Goal: Task Accomplishment & Management: Complete application form

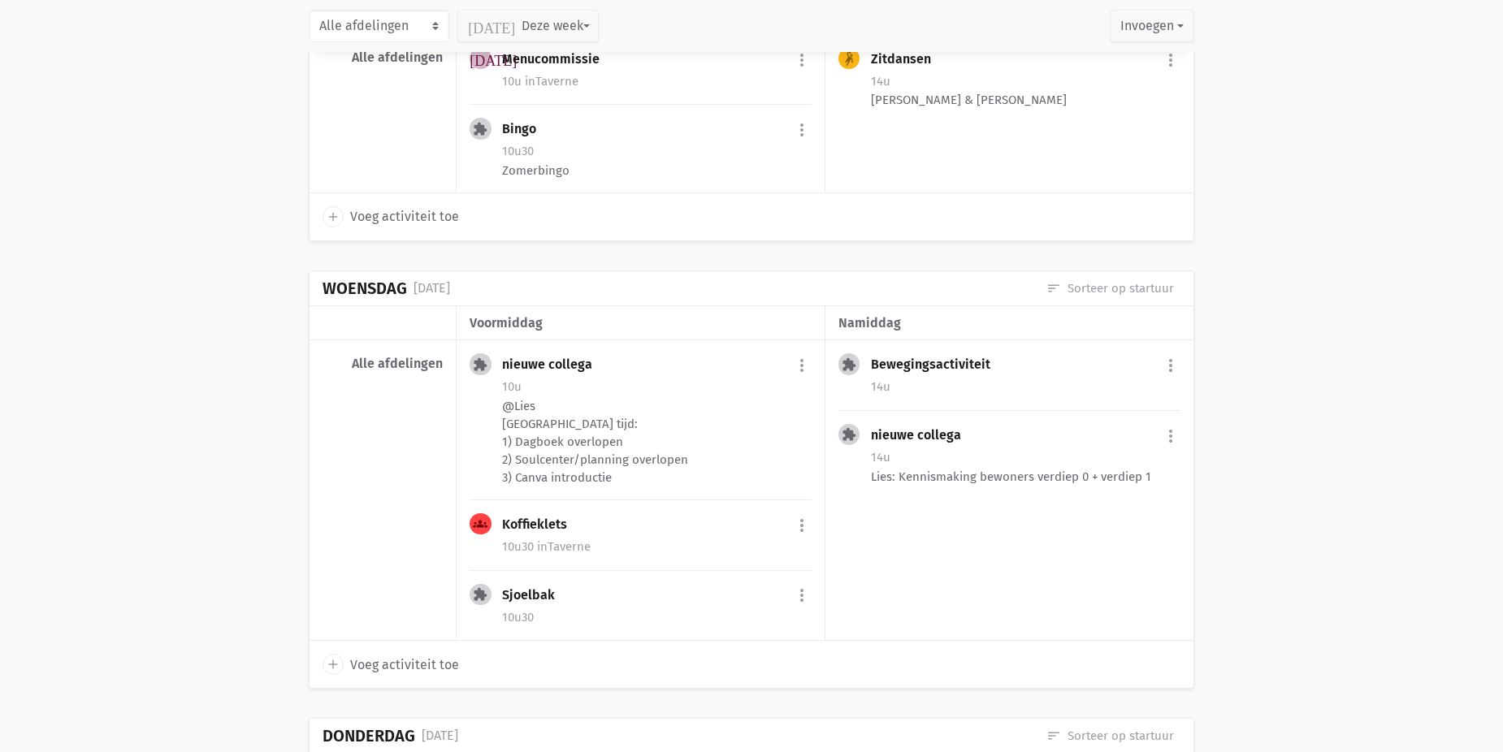
scroll to position [969, 0]
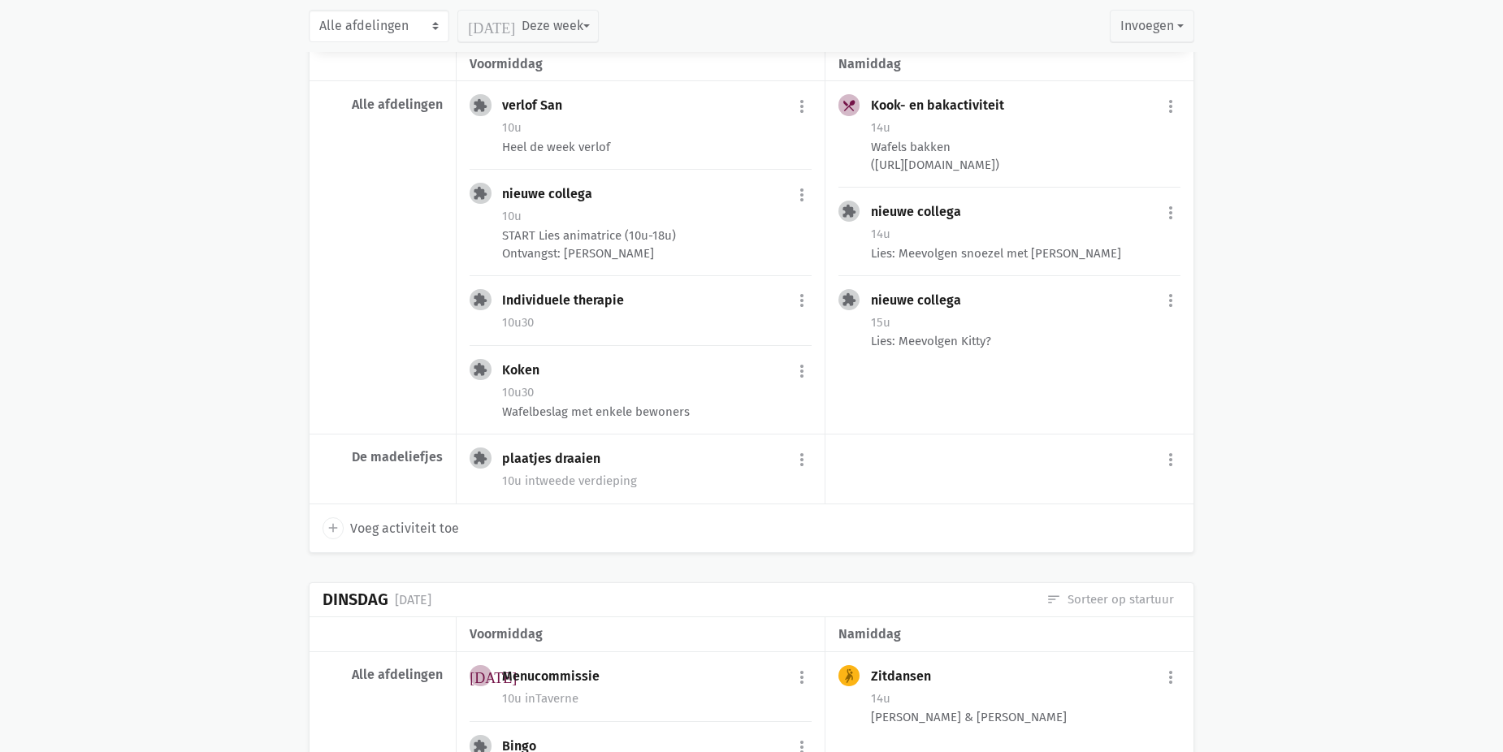
scroll to position [244, 0]
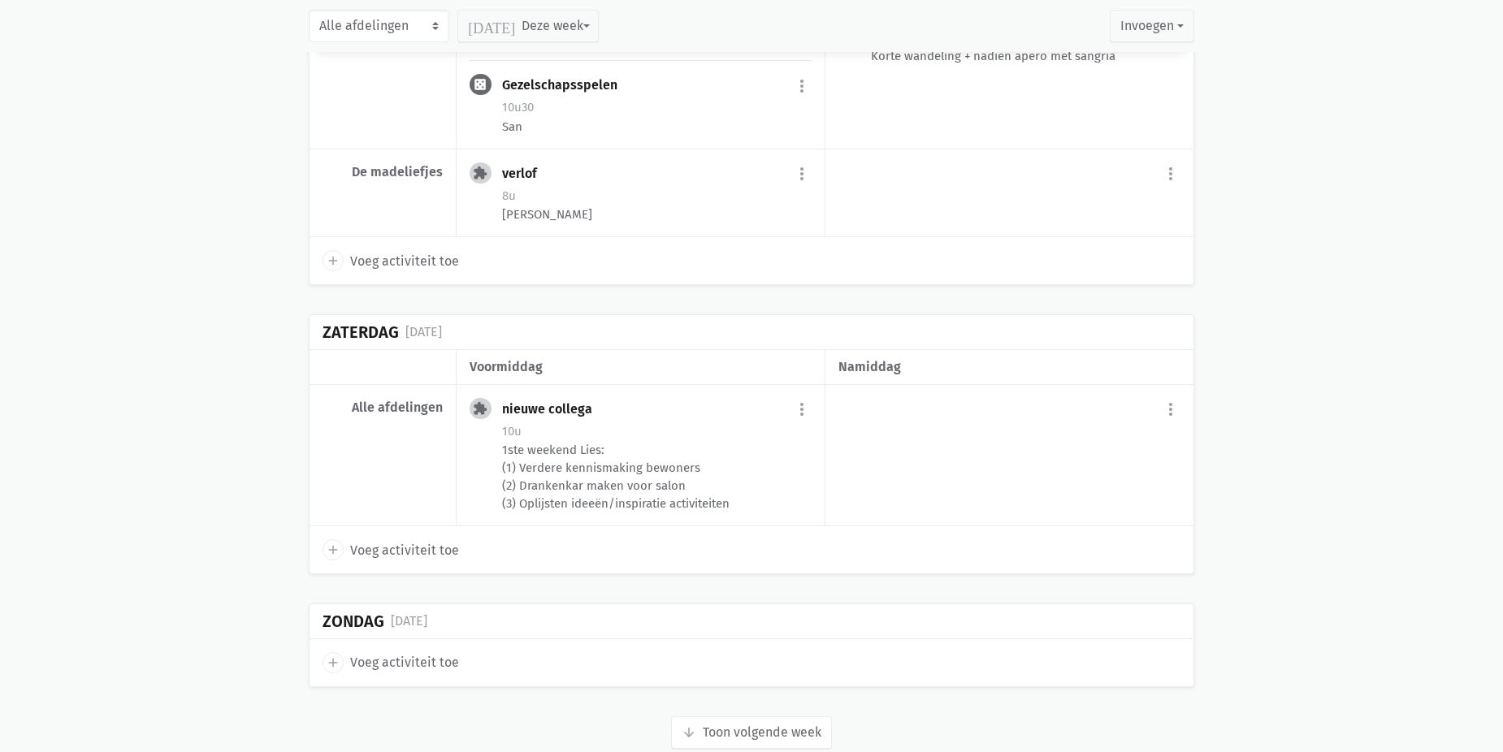
scroll to position [4483, 0]
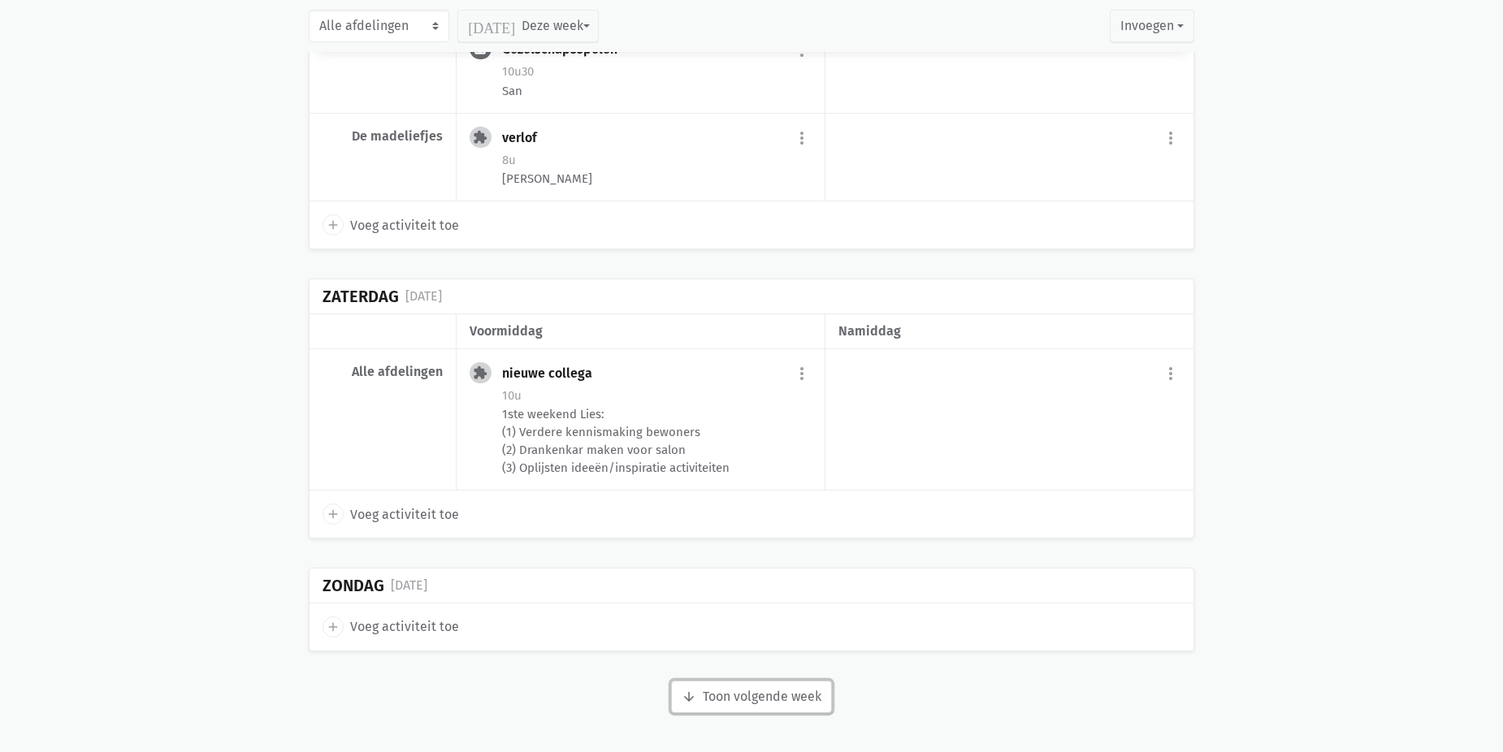
click at [794, 689] on button "arrow_downward Week wordt geladen Toon volgende week" at bounding box center [751, 697] width 161 height 33
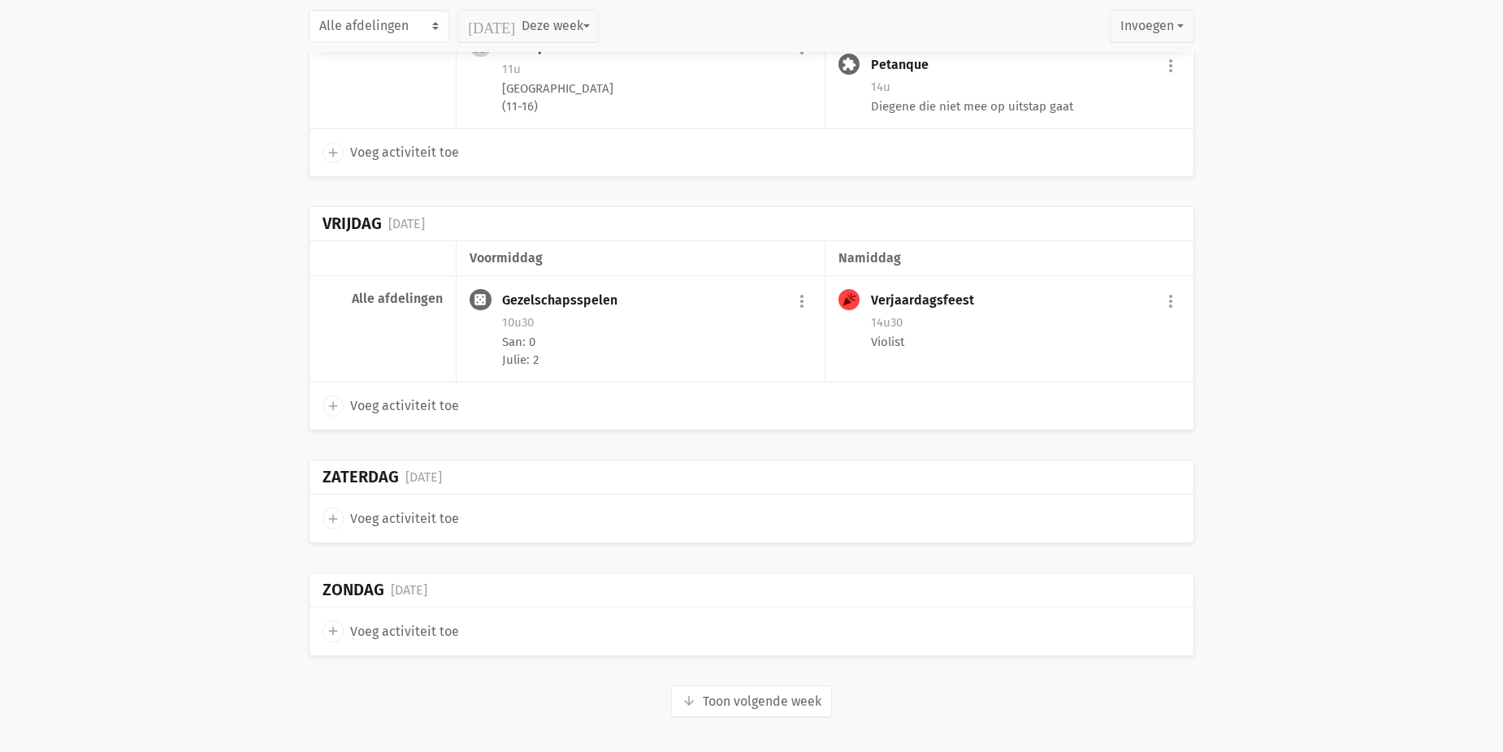
scroll to position [6352, 0]
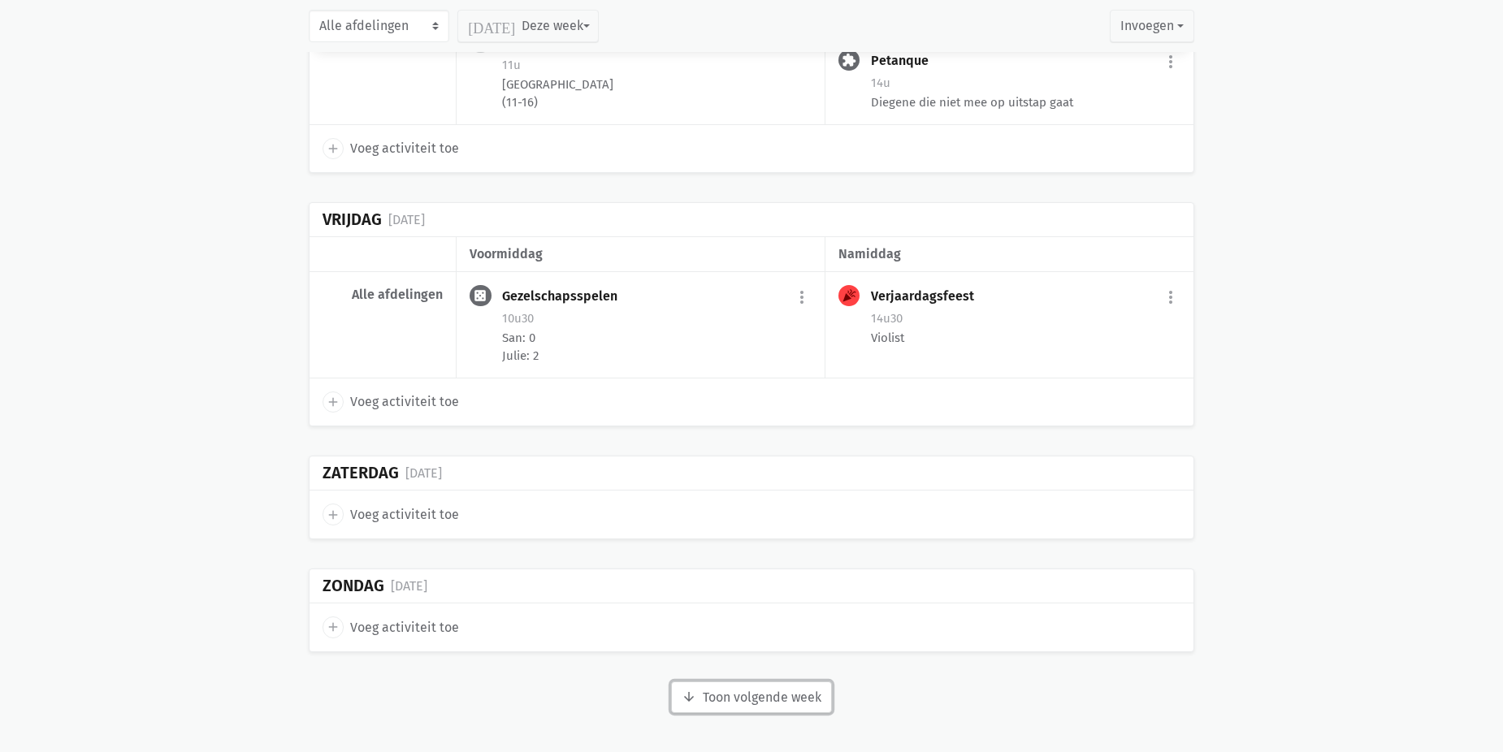
click at [797, 695] on button "arrow_downward Week wordt geladen Toon volgende week" at bounding box center [751, 698] width 161 height 33
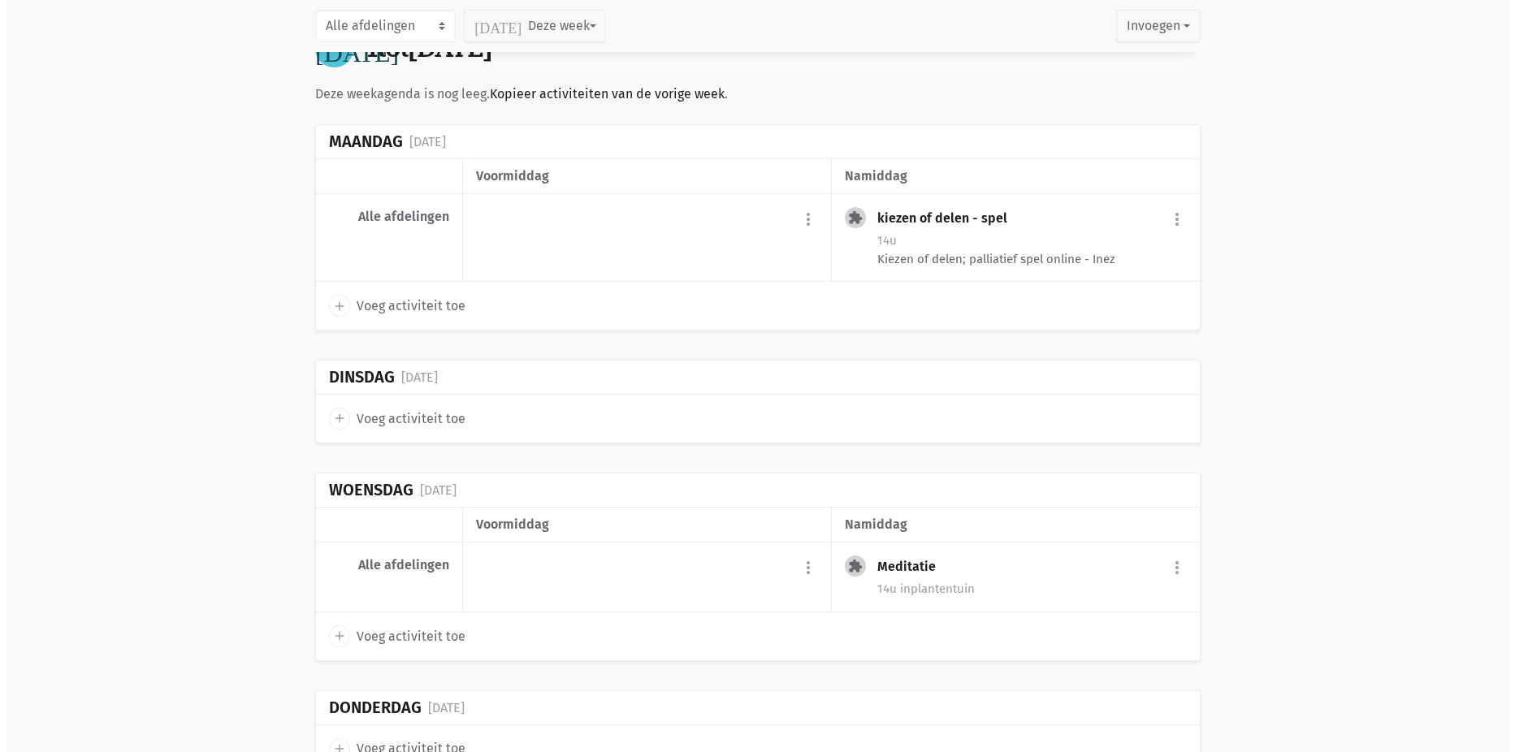
scroll to position [6920, 0]
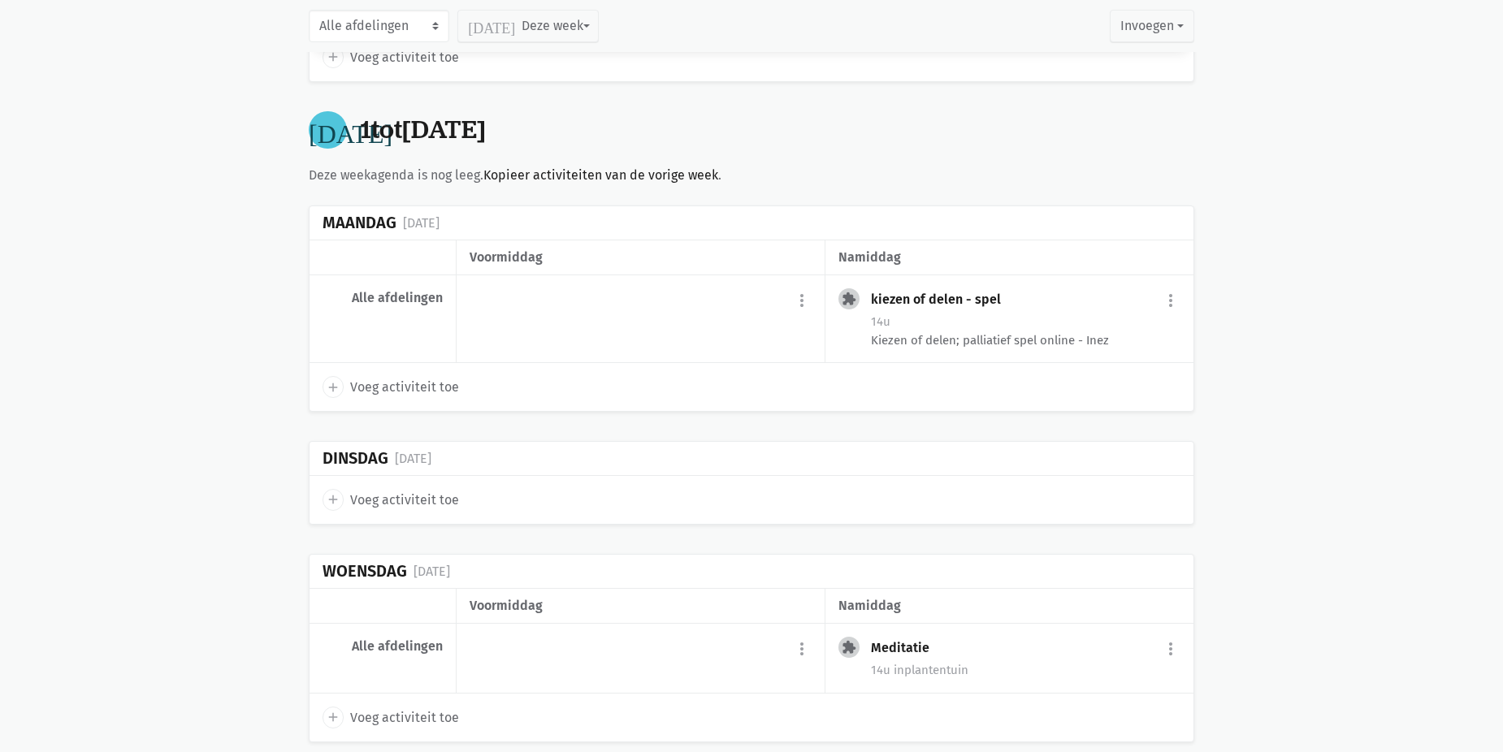
click at [405, 388] on span "Voeg activiteit toe" at bounding box center [404, 387] width 109 height 21
select select "14:00"
select select "15:00"
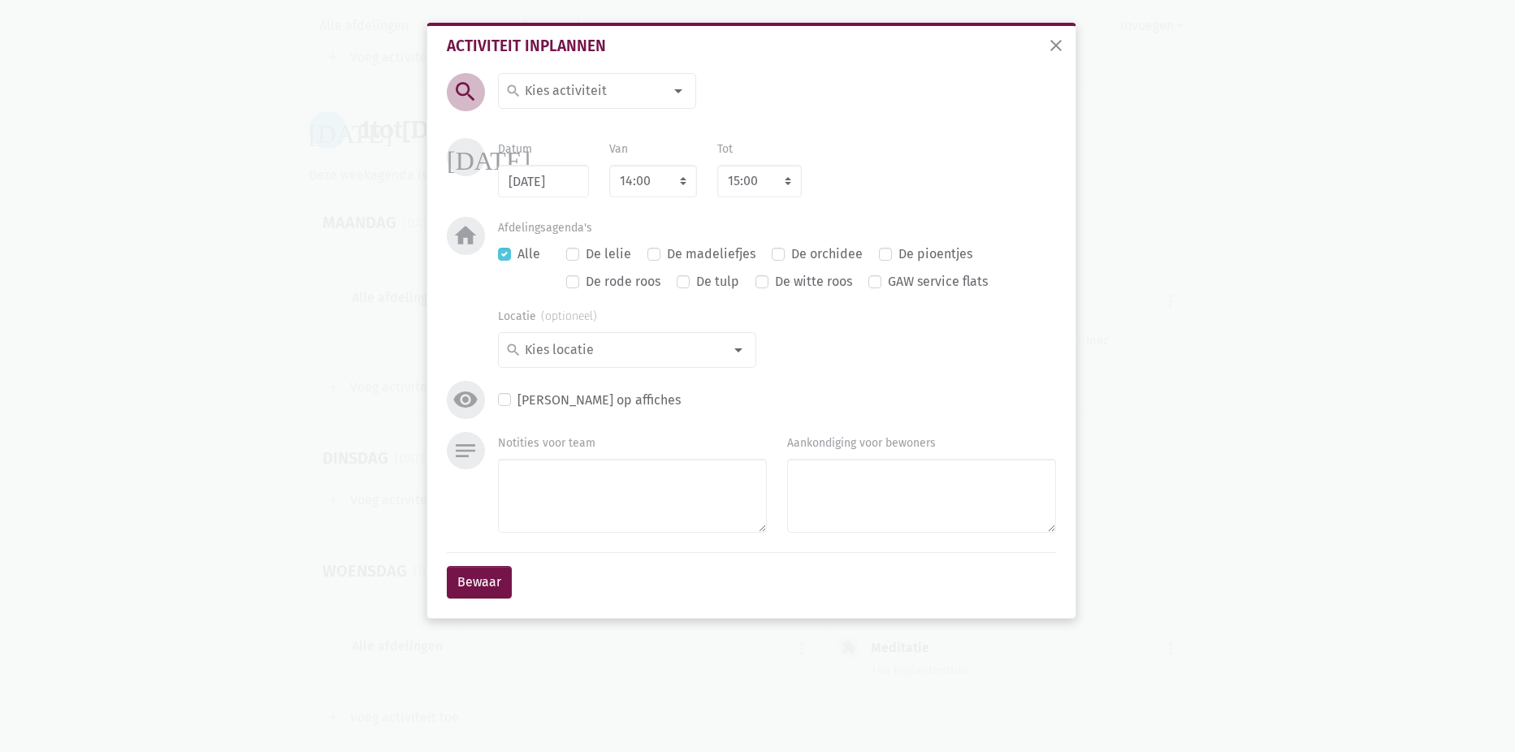
click at [678, 89] on div at bounding box center [678, 91] width 33 height 33
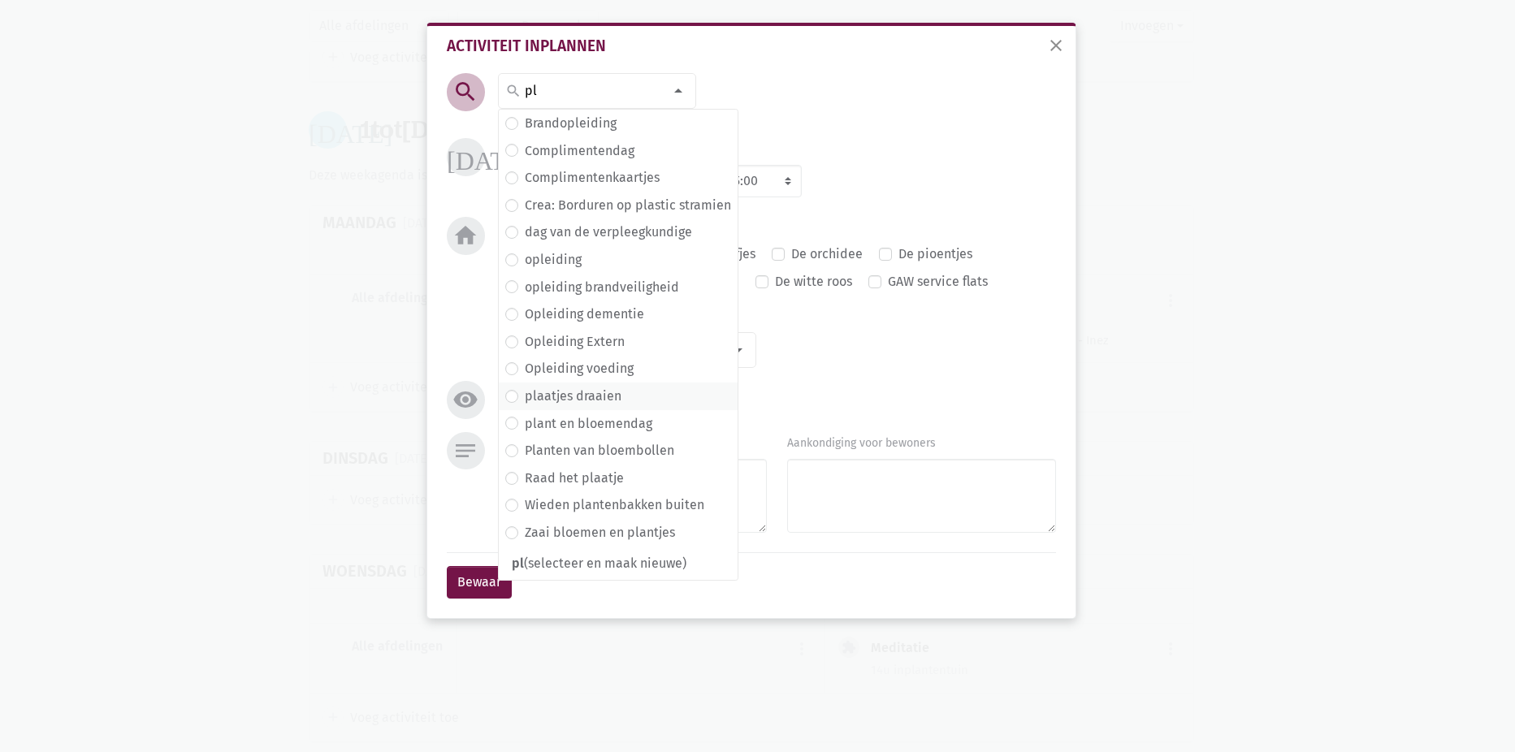
type input "pl"
click at [525, 399] on label "plaatjes draaien" at bounding box center [573, 396] width 97 height 21
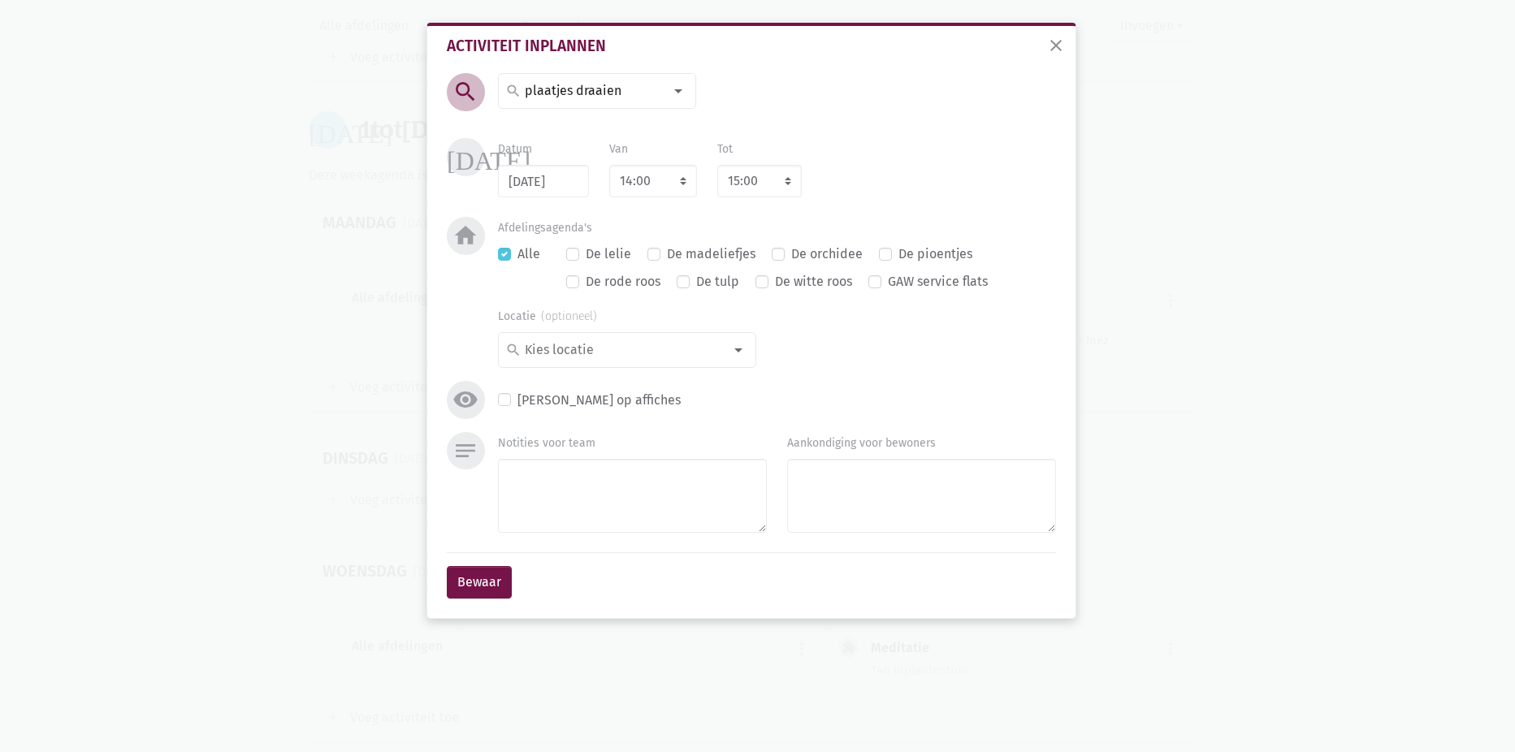
click at [667, 253] on label "De madeliefjes" at bounding box center [711, 254] width 89 height 21
click at [652, 253] on input "De madeliefjes" at bounding box center [654, 252] width 13 height 17
checkbox input "true"
checkbox input "false"
click at [690, 183] on select "7:00 7:15 7:30 7:45 8:00 8:15 8:30 8:45 9:00 9:15 9:30 9:45 10:00 10:15 10:30 1…" at bounding box center [653, 181] width 88 height 33
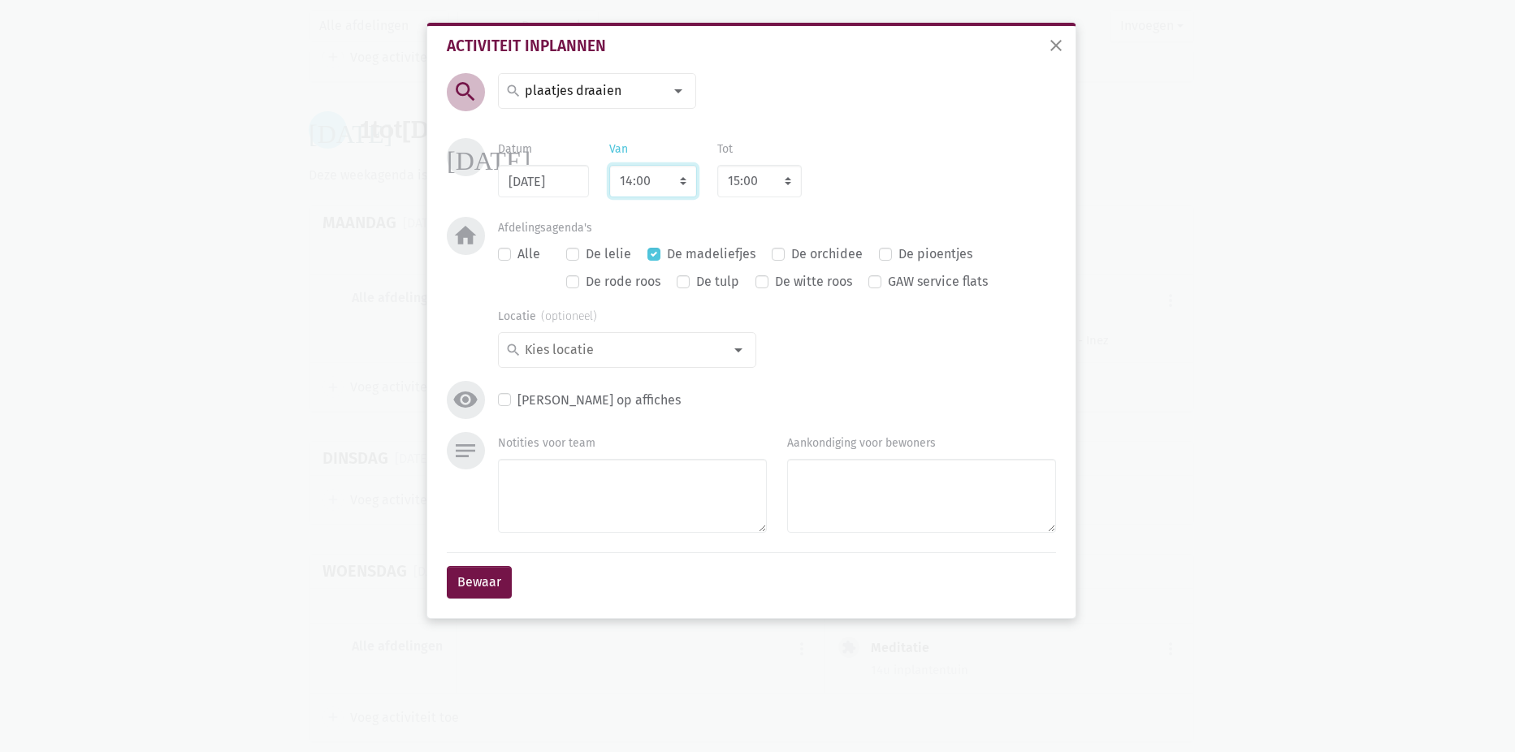
select select "10:00"
click at [609, 165] on select "7:00 7:15 7:30 7:45 8:00 8:15 8:30 8:45 9:00 9:15 9:30 9:45 10:00 10:15 10:30 1…" at bounding box center [653, 181] width 88 height 33
select select "11:00"
click at [475, 583] on button "Bewaar" at bounding box center [479, 582] width 65 height 33
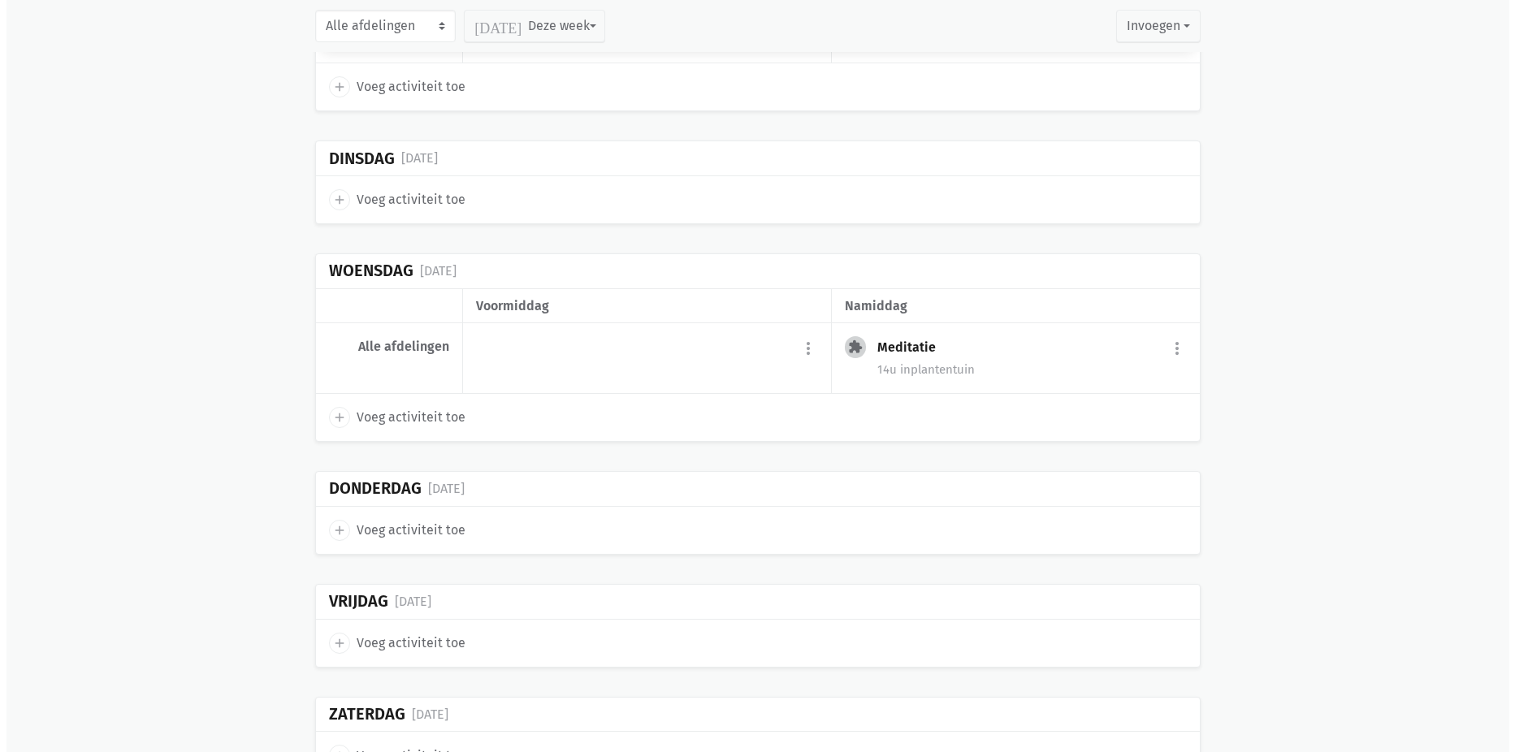
scroll to position [7337, 0]
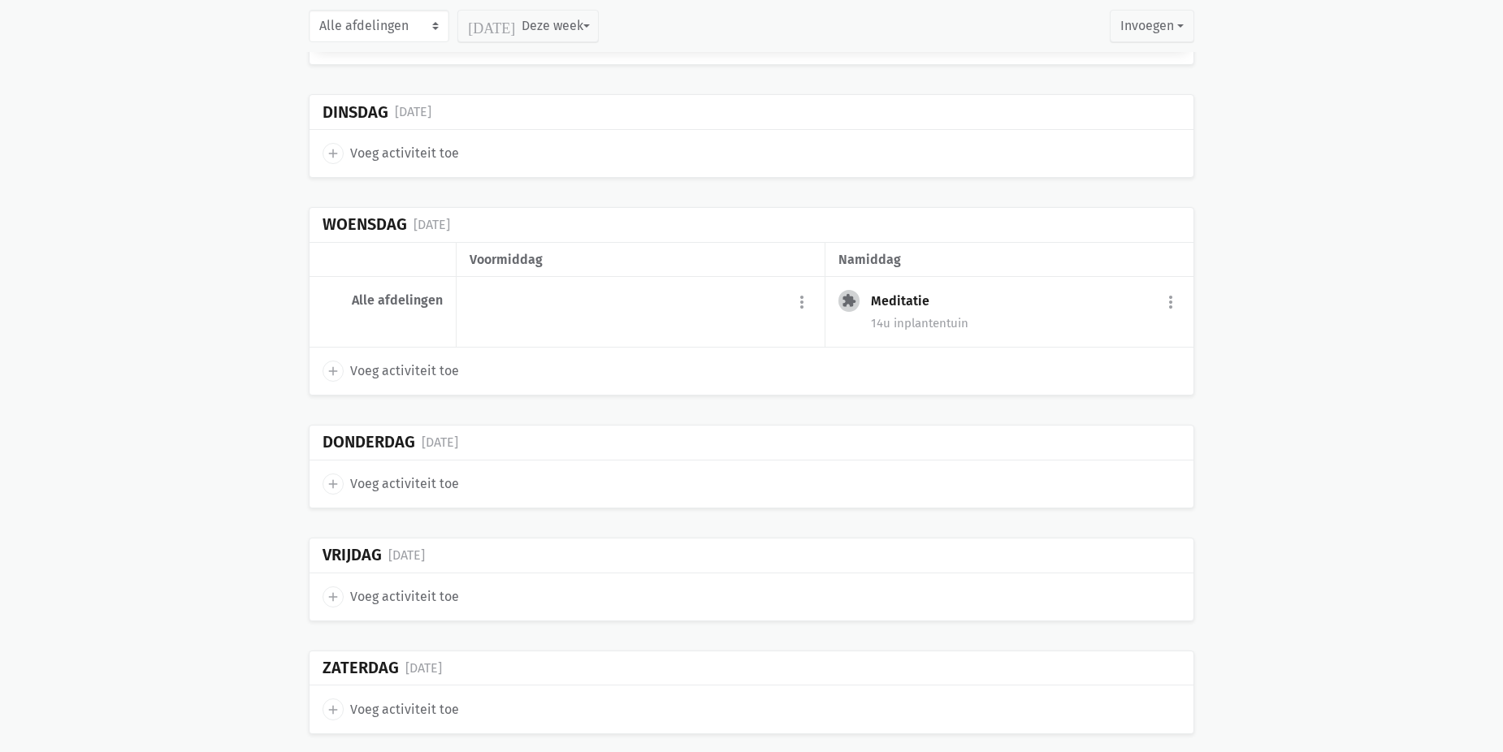
click at [409, 486] on span "Voeg activiteit toe" at bounding box center [404, 484] width 109 height 21
select select "14:00"
select select "15:00"
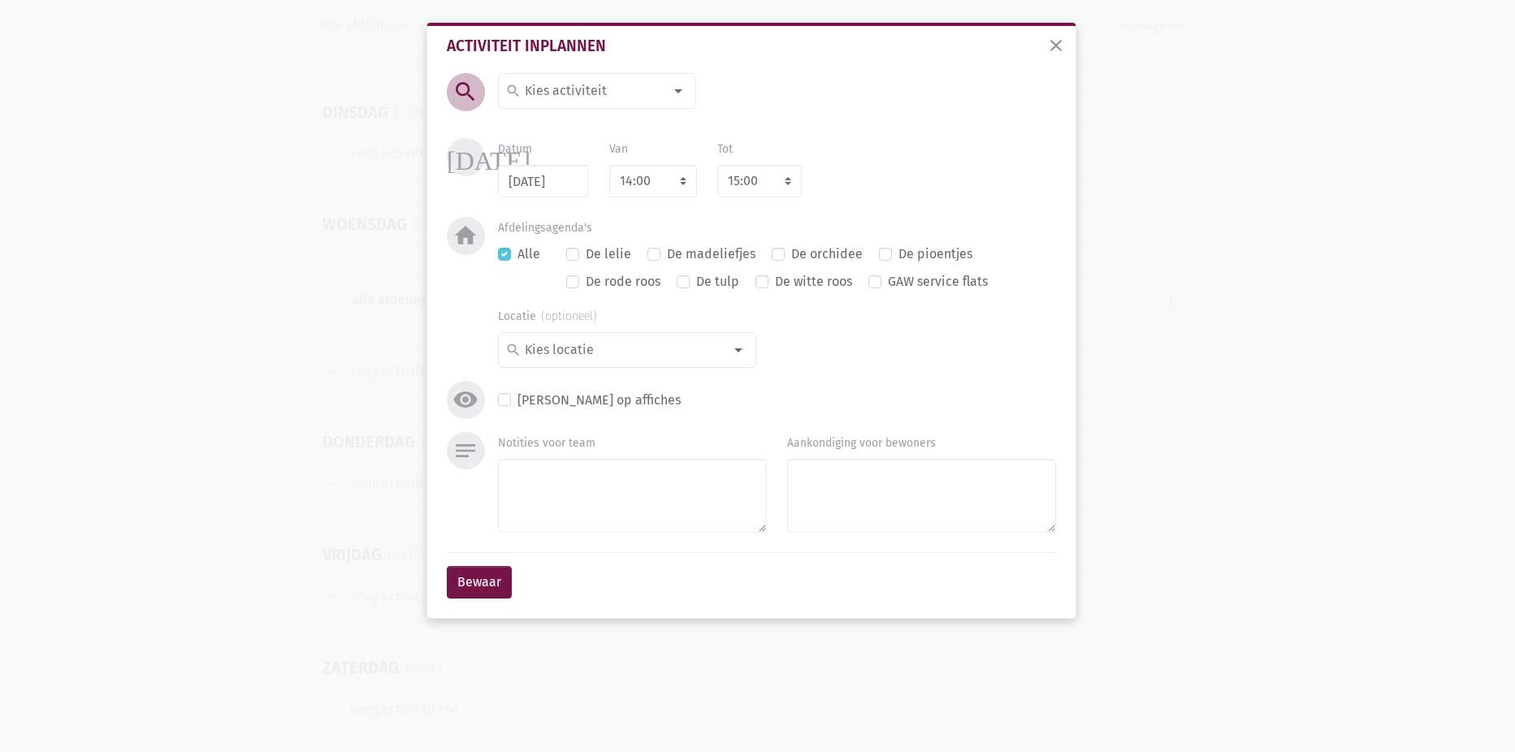
click at [683, 89] on div at bounding box center [678, 91] width 33 height 33
type input "was"
click at [525, 205] on label "Was vouwen" at bounding box center [561, 205] width 72 height 21
click at [667, 255] on label "De madeliefjes" at bounding box center [711, 254] width 89 height 21
click at [655, 255] on input "De madeliefjes" at bounding box center [654, 252] width 13 height 17
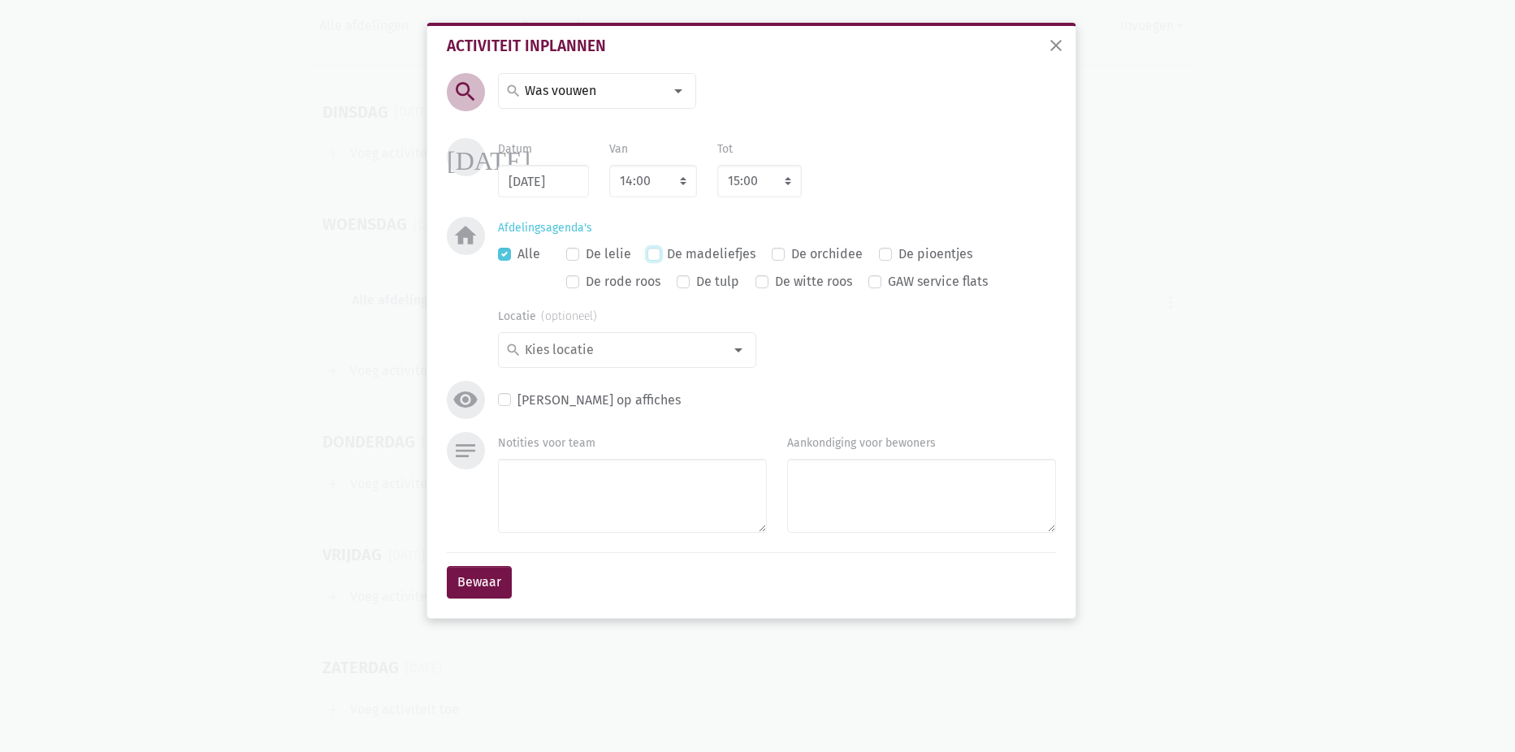
checkbox input "true"
checkbox input "false"
click at [686, 185] on select "7:00 7:15 7:30 7:45 8:00 8:15 8:30 8:45 9:00 9:15 9:30 9:45 10:00 10:15 10:30 1…" at bounding box center [653, 181] width 88 height 33
select select "10:00"
click at [609, 165] on select "7:00 7:15 7:30 7:45 8:00 8:15 8:30 8:45 9:00 9:15 9:30 9:45 10:00 10:15 10:30 1…" at bounding box center [653, 181] width 88 height 33
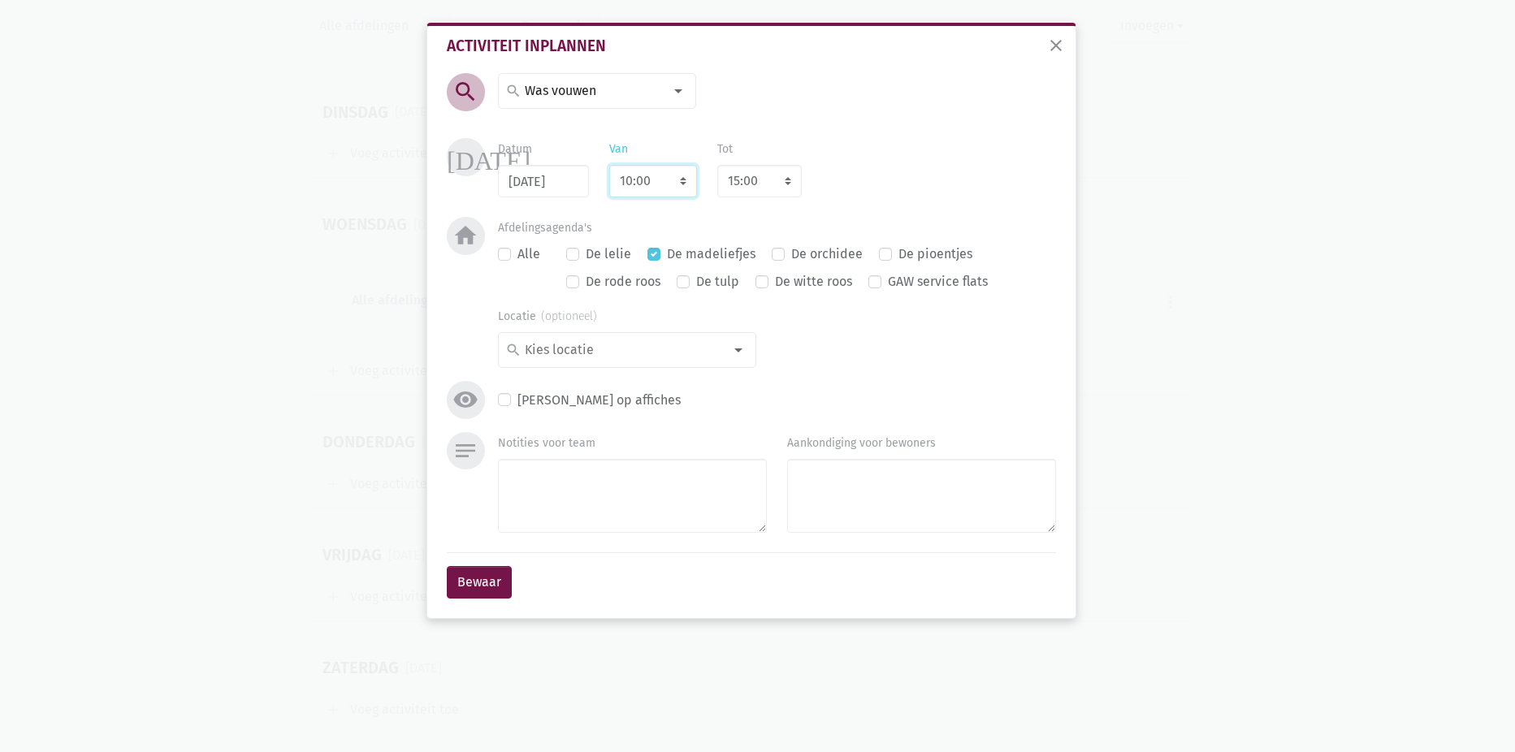
select select "11:00"
click at [484, 570] on button "Bewaar" at bounding box center [479, 582] width 65 height 33
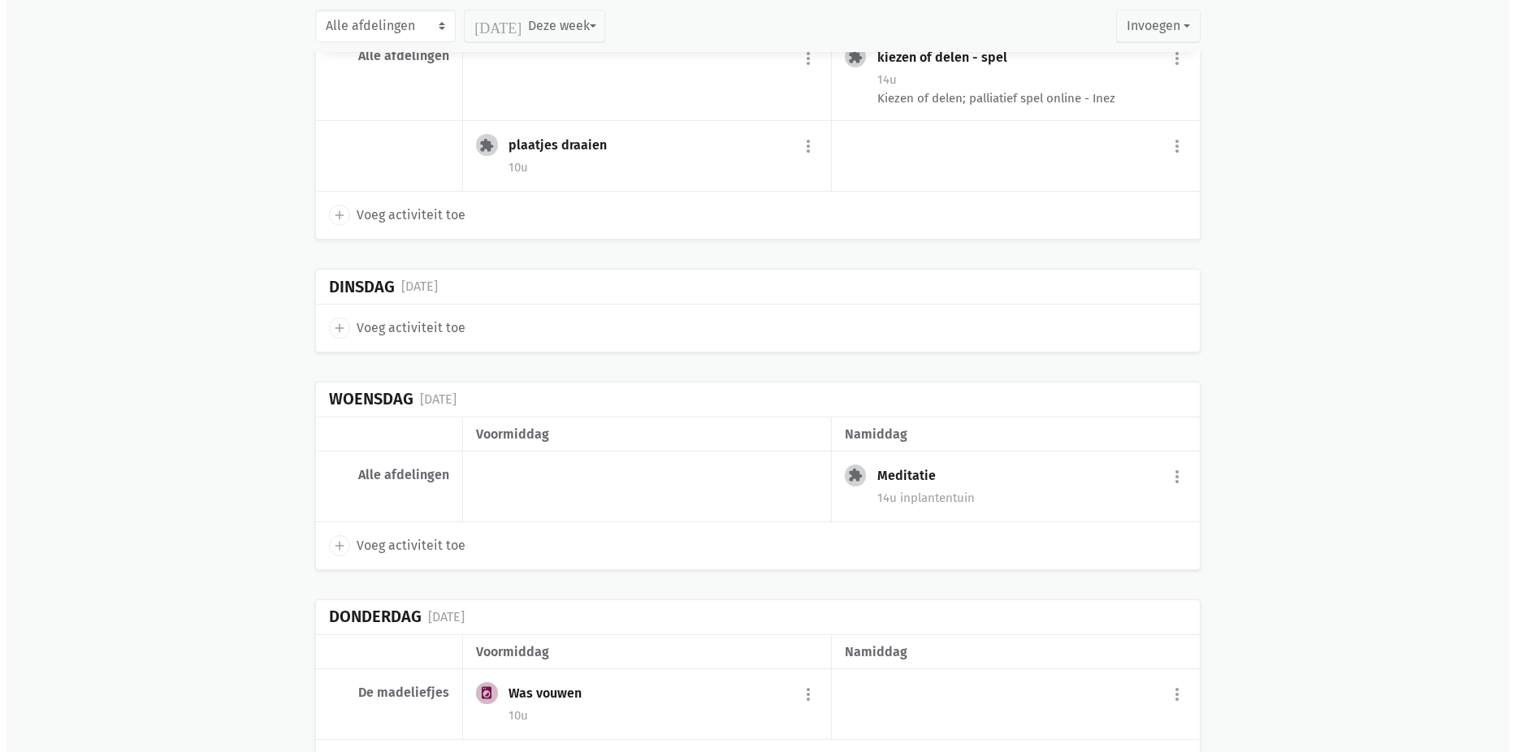
scroll to position [7443, 0]
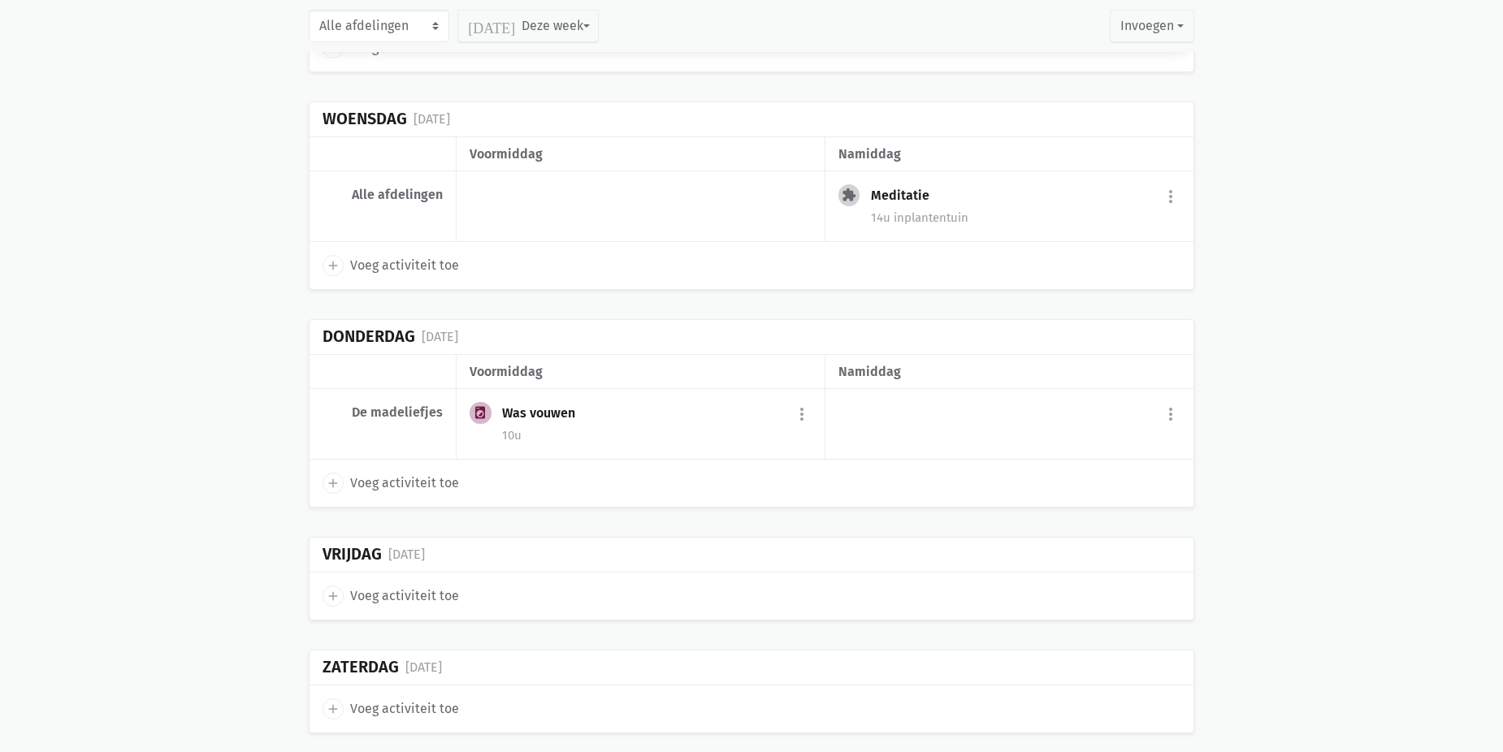
click at [371, 592] on span "Voeg activiteit toe" at bounding box center [404, 596] width 109 height 21
select select "14:00"
select select "15:00"
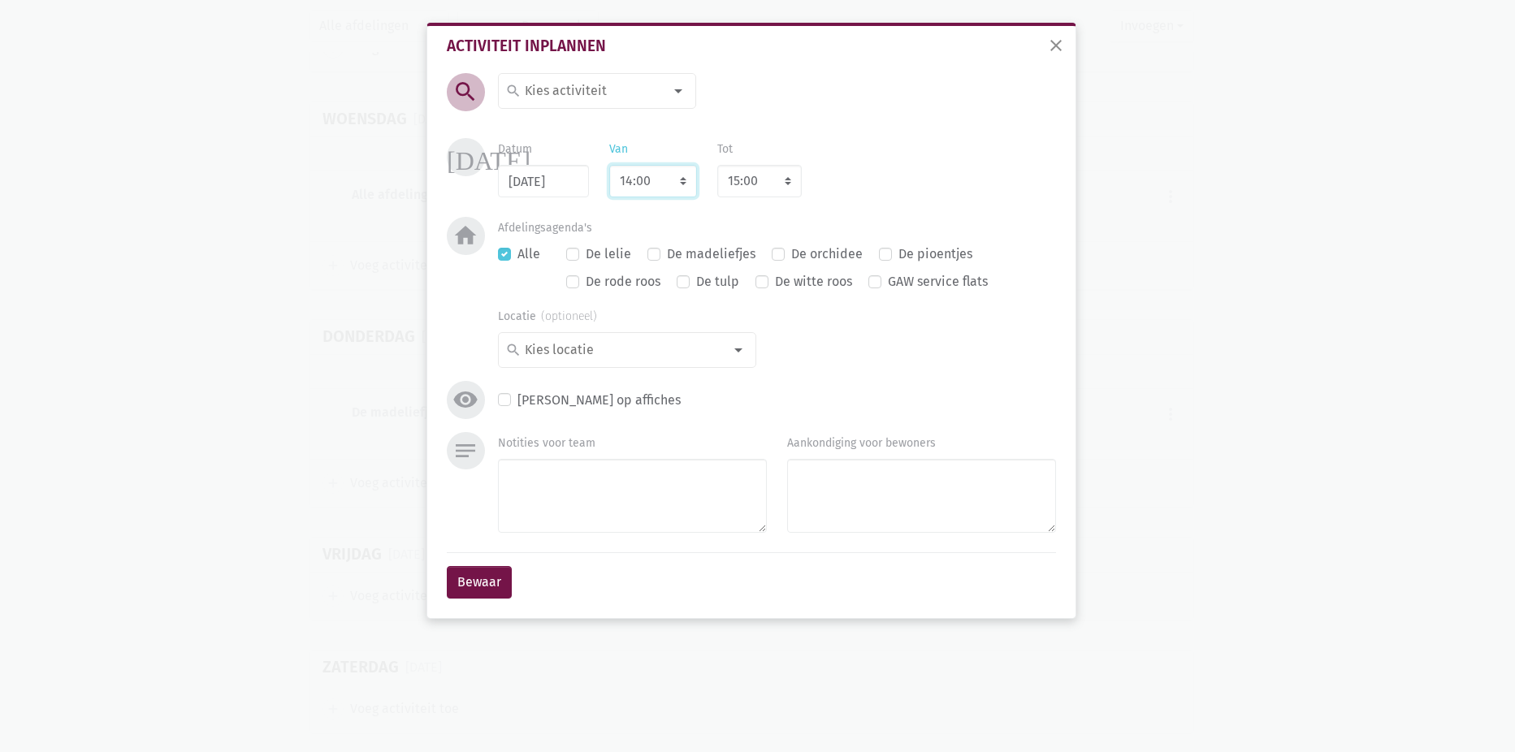
click at [687, 177] on select "7:00 7:15 7:30 7:45 8:00 8:15 8:30 8:45 9:00 9:15 9:30 9:45 10:00 10:15 10:30 1…" at bounding box center [653, 181] width 88 height 33
select select "10:00"
click at [609, 165] on select "7:00 7:15 7:30 7:45 8:00 8:15 8:30 8:45 9:00 9:15 9:30 9:45 10:00 10:15 10:30 1…" at bounding box center [653, 181] width 88 height 33
select select "11:00"
click at [682, 96] on div at bounding box center [678, 91] width 33 height 33
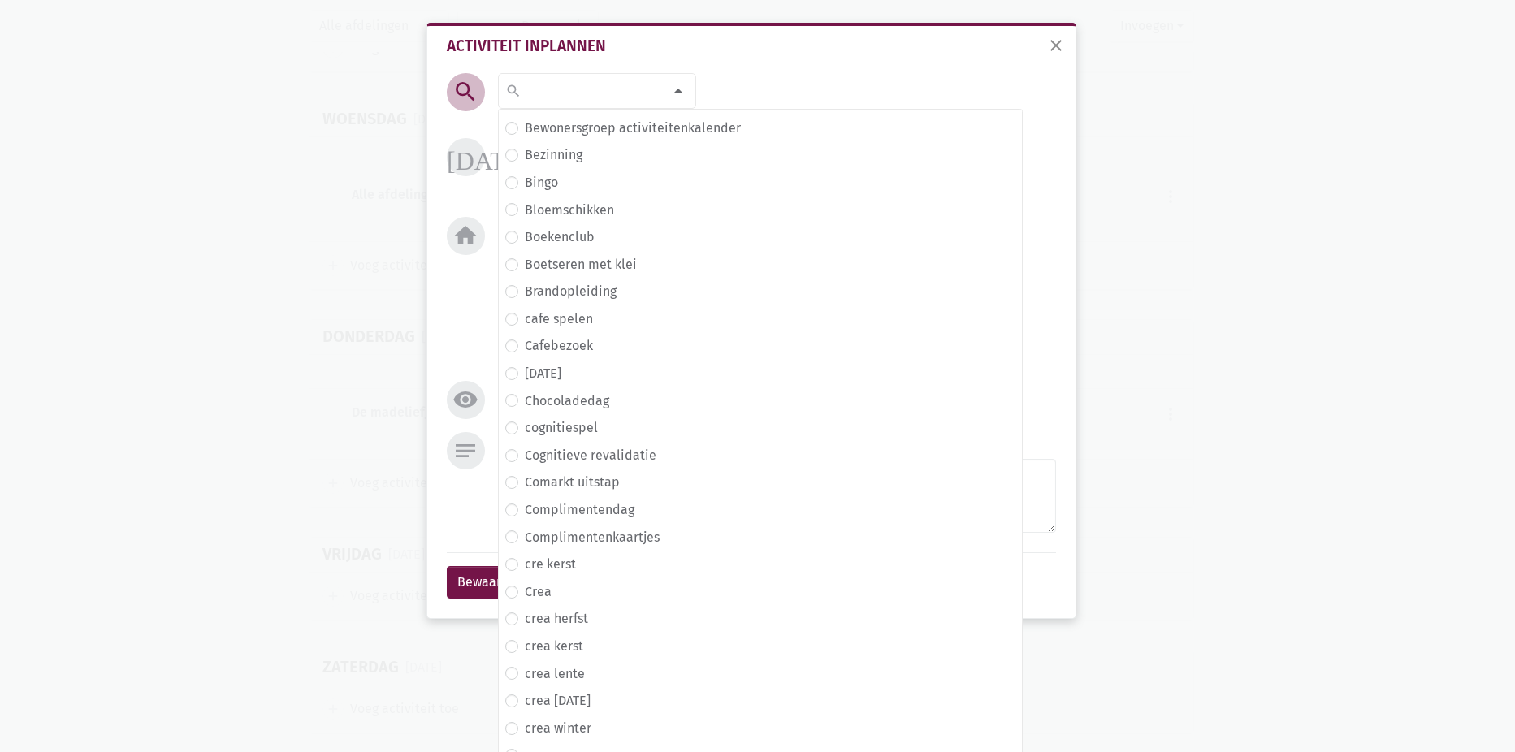
scroll to position [488, 0]
click at [525, 617] on label "crea herfst" at bounding box center [556, 618] width 63 height 21
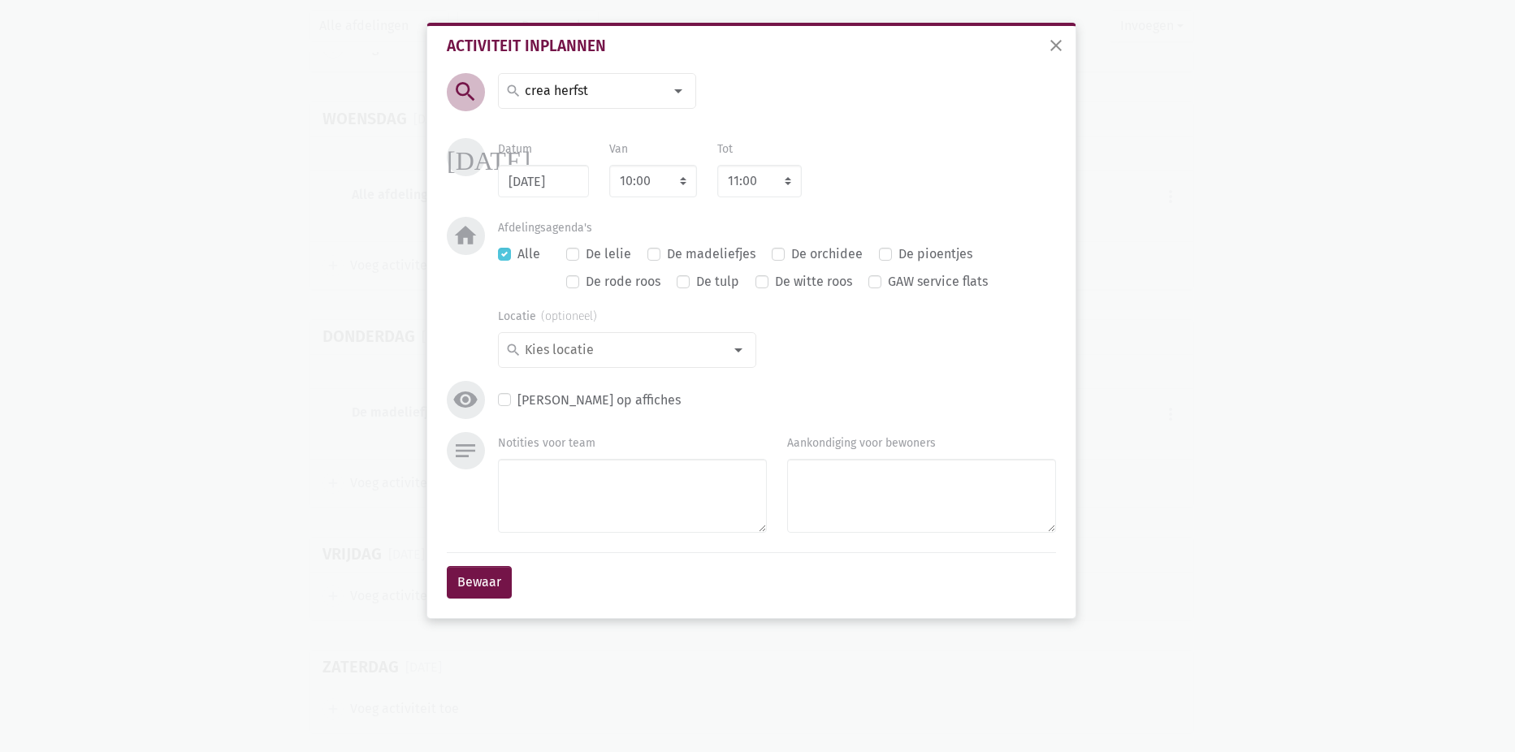
click at [667, 255] on label "De madeliefjes" at bounding box center [711, 254] width 89 height 21
click at [654, 255] on input "De madeliefjes" at bounding box center [654, 252] width 13 height 17
checkbox input "true"
checkbox input "false"
click at [484, 575] on button "Bewaar" at bounding box center [479, 582] width 65 height 33
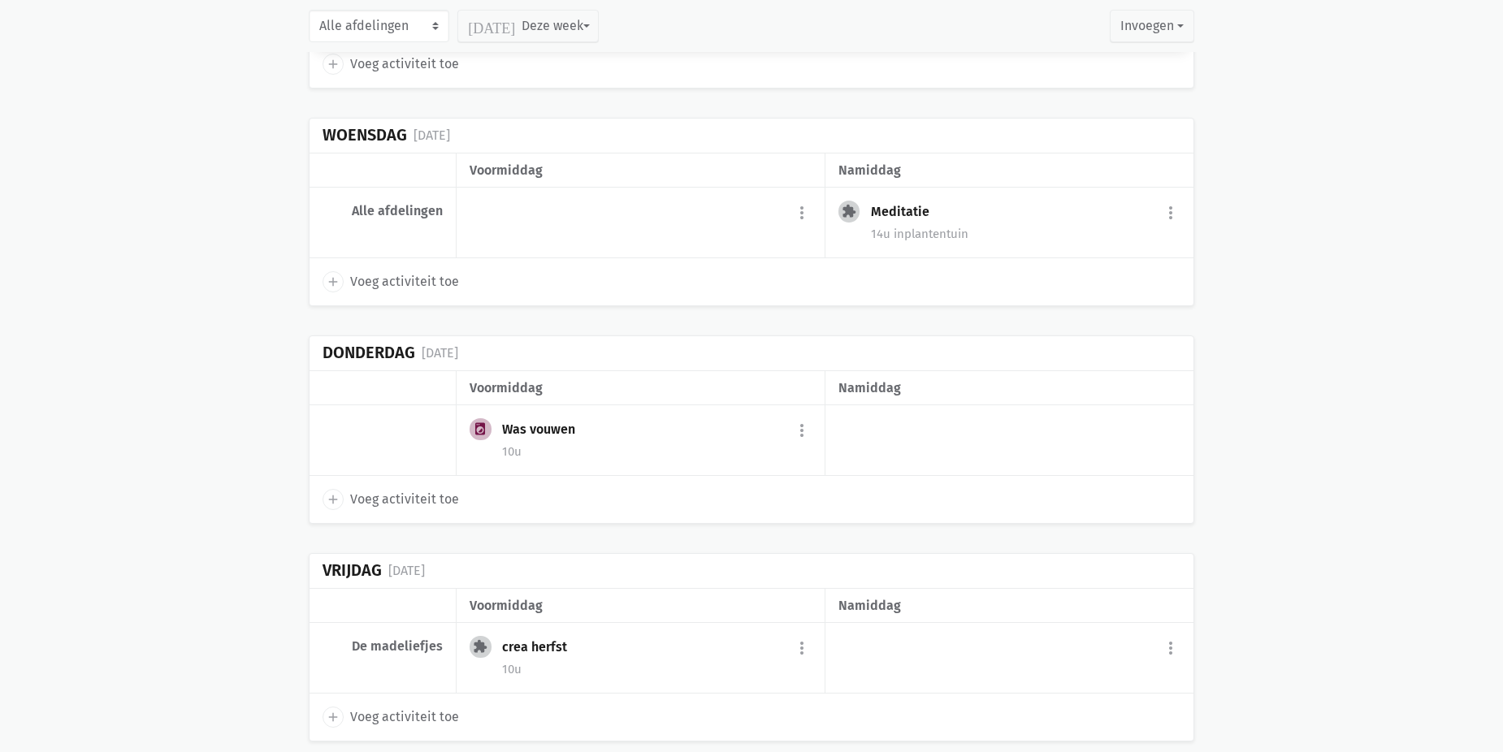
scroll to position [7498, 0]
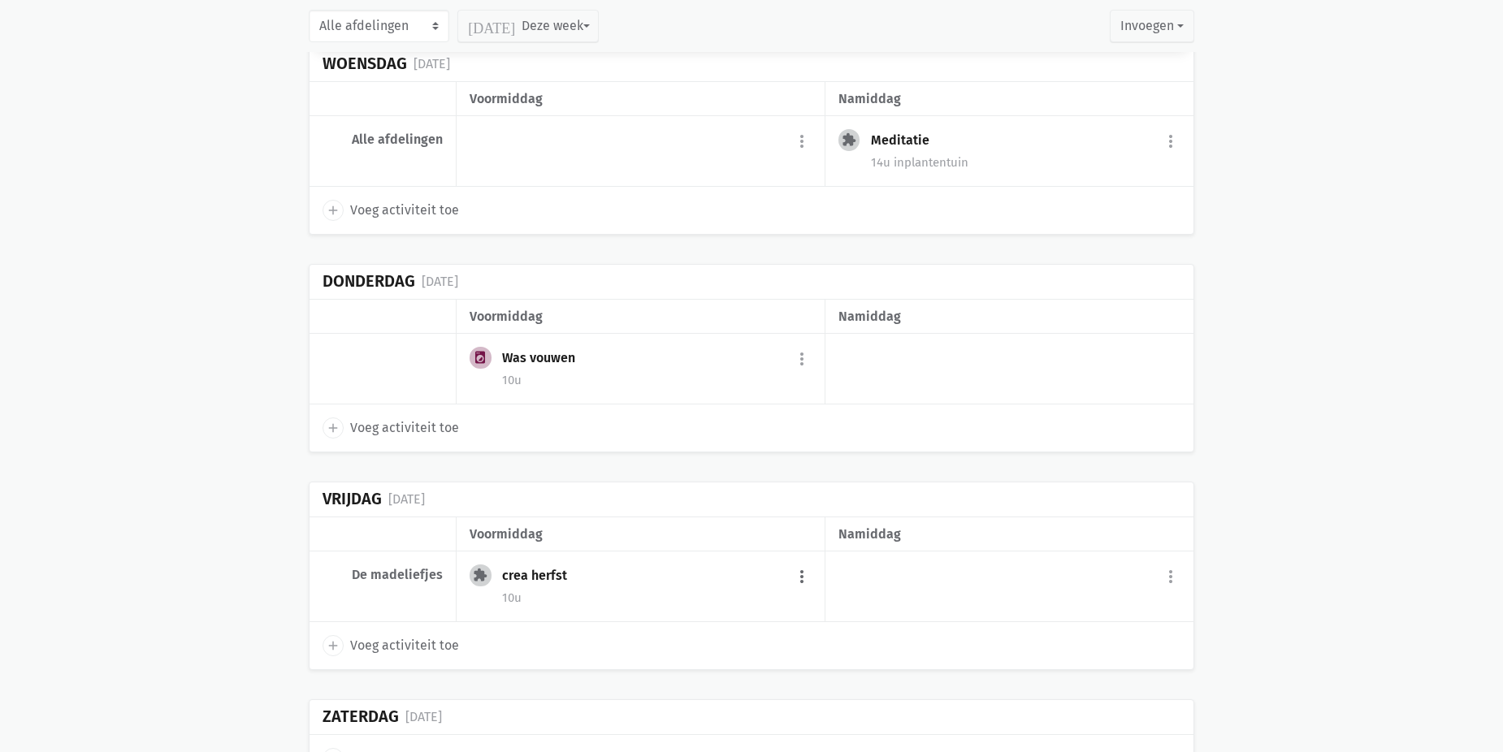
click at [795, 574] on button "more_vert" at bounding box center [802, 576] width 20 height 31
click at [730, 540] on link "delete Verwijder" at bounding box center [748, 545] width 167 height 28
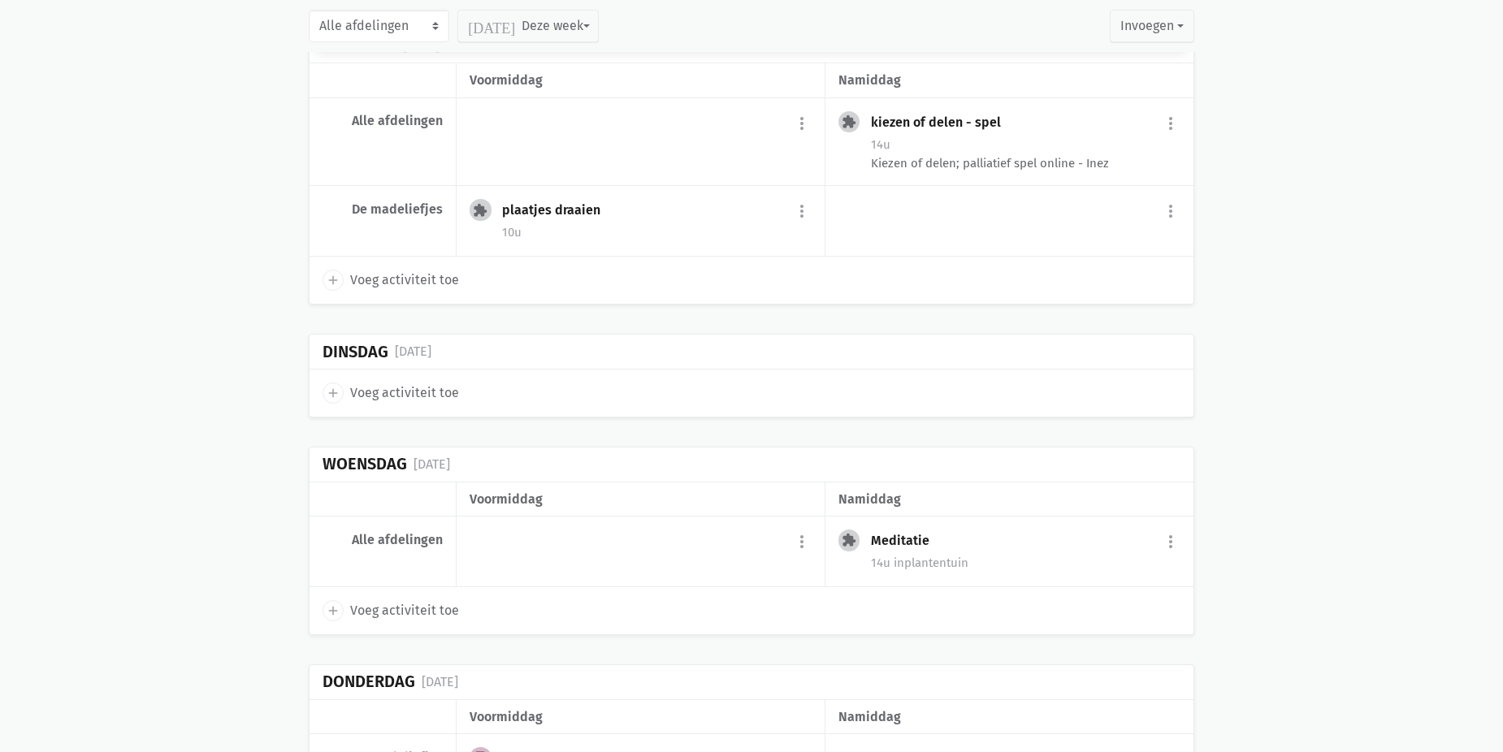
scroll to position [7092, 0]
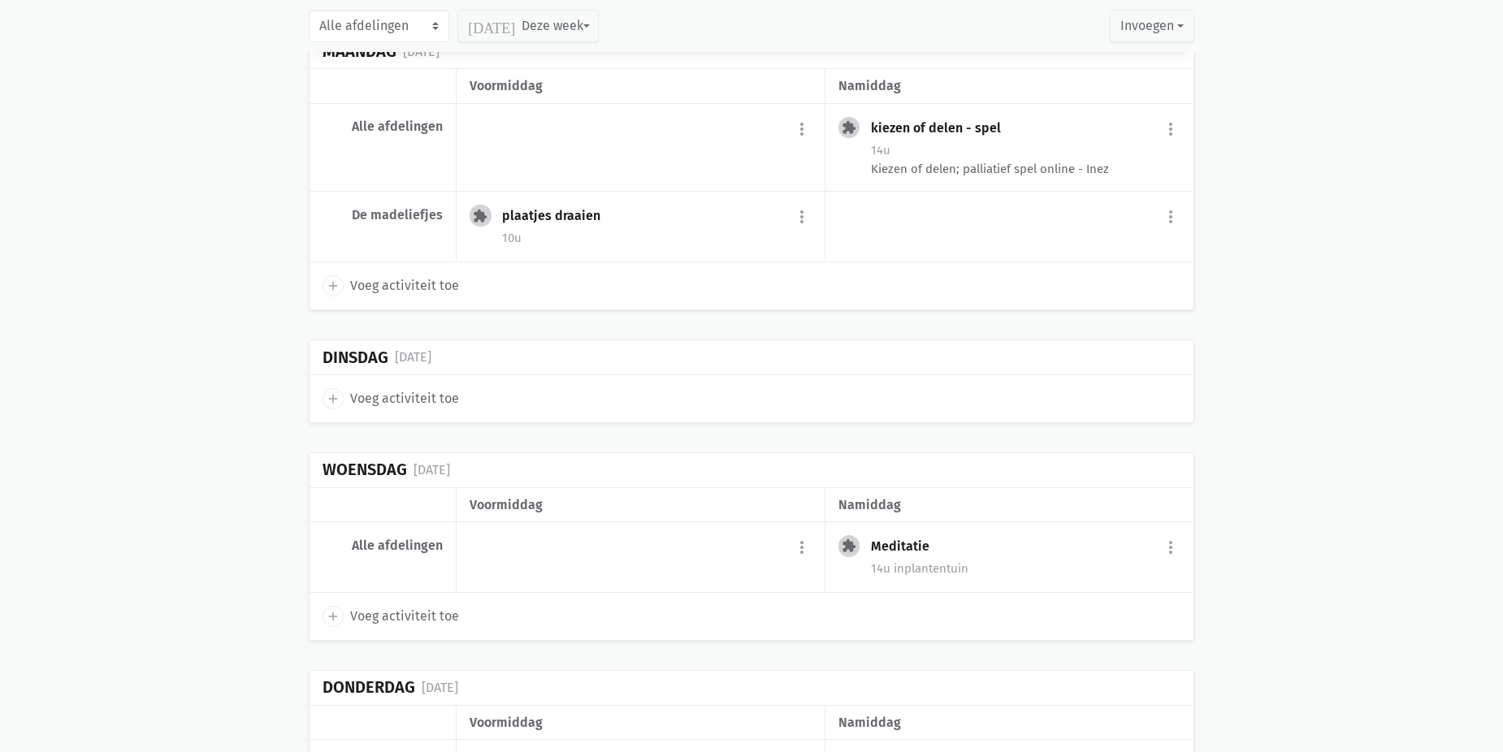
click at [394, 399] on span "Voeg activiteit toe" at bounding box center [404, 398] width 109 height 21
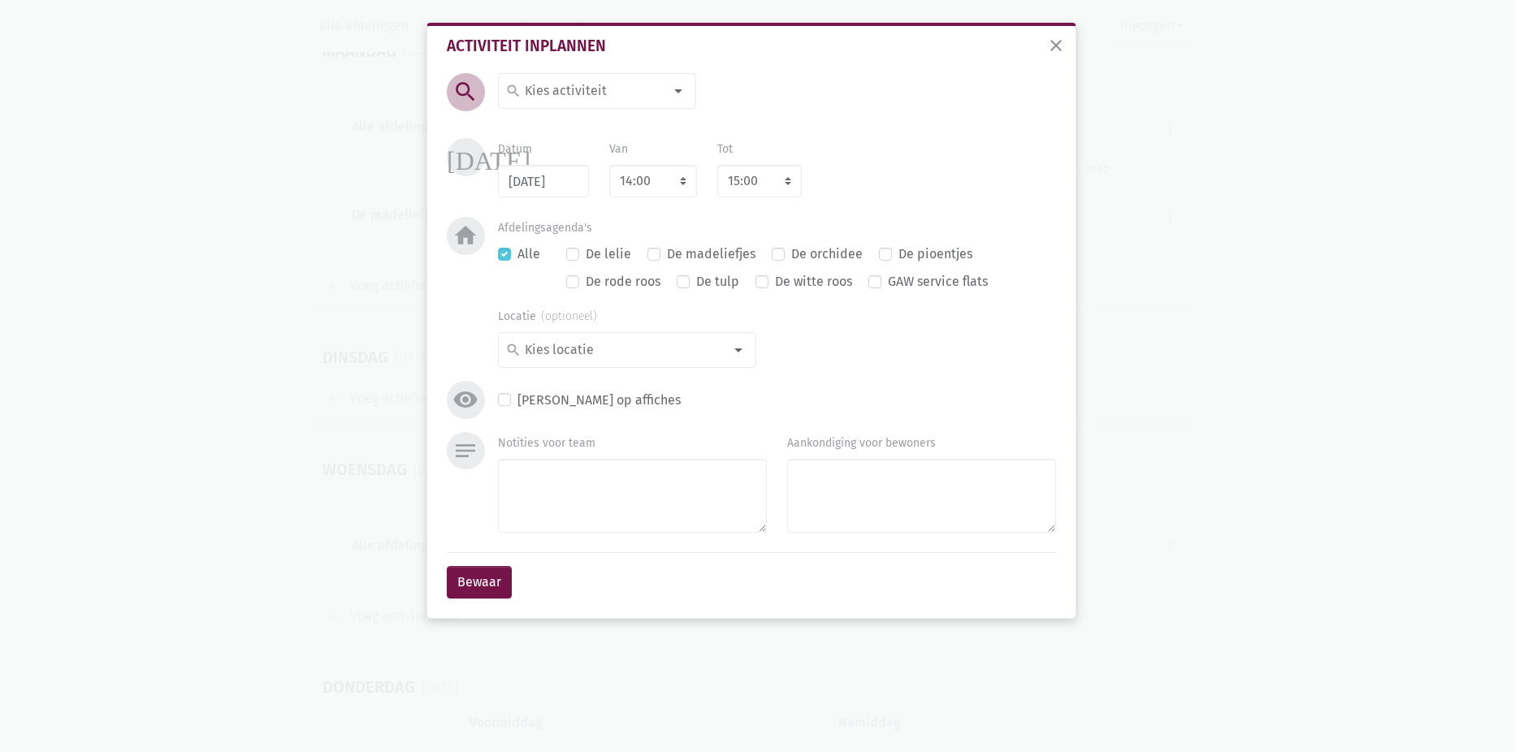
click at [1343, 354] on div "close Activiteit inplannen search search [DATE] 2de handswinkel [GEOGRAPHIC_DAT…" at bounding box center [757, 376] width 1515 height 752
click at [1058, 43] on span "close" at bounding box center [1057, 46] width 20 height 20
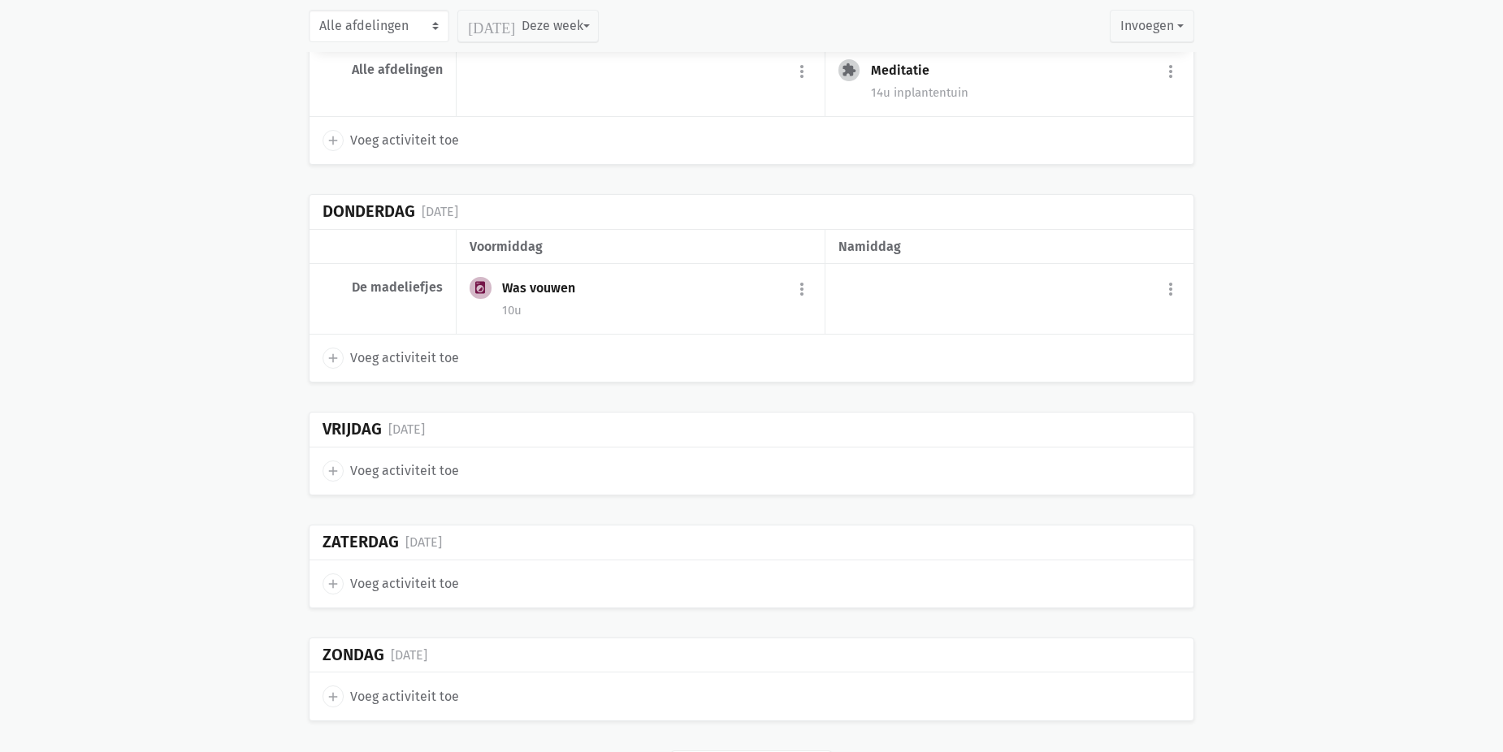
scroll to position [7639, 0]
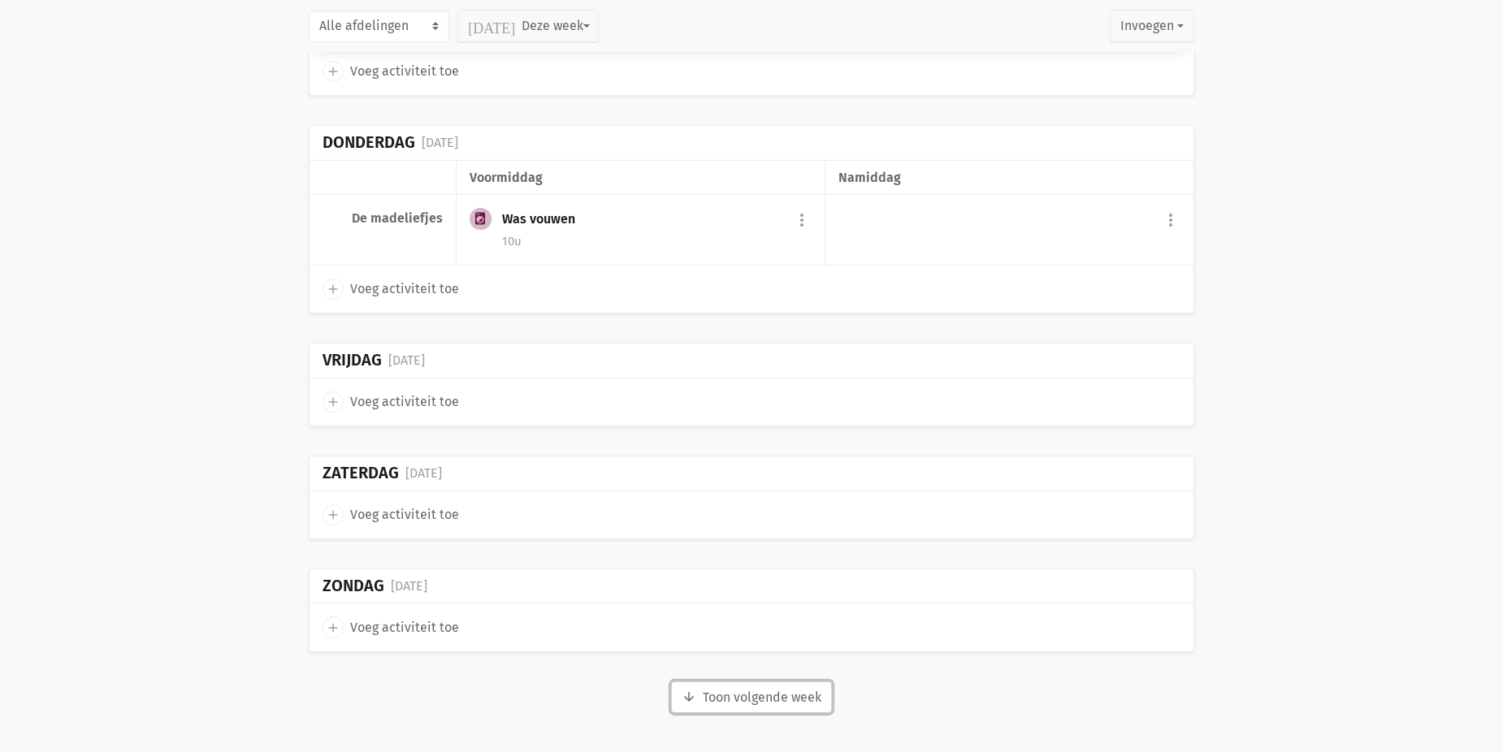
click at [781, 696] on button "arrow_downward Week wordt geladen Toon volgende week" at bounding box center [751, 698] width 161 height 33
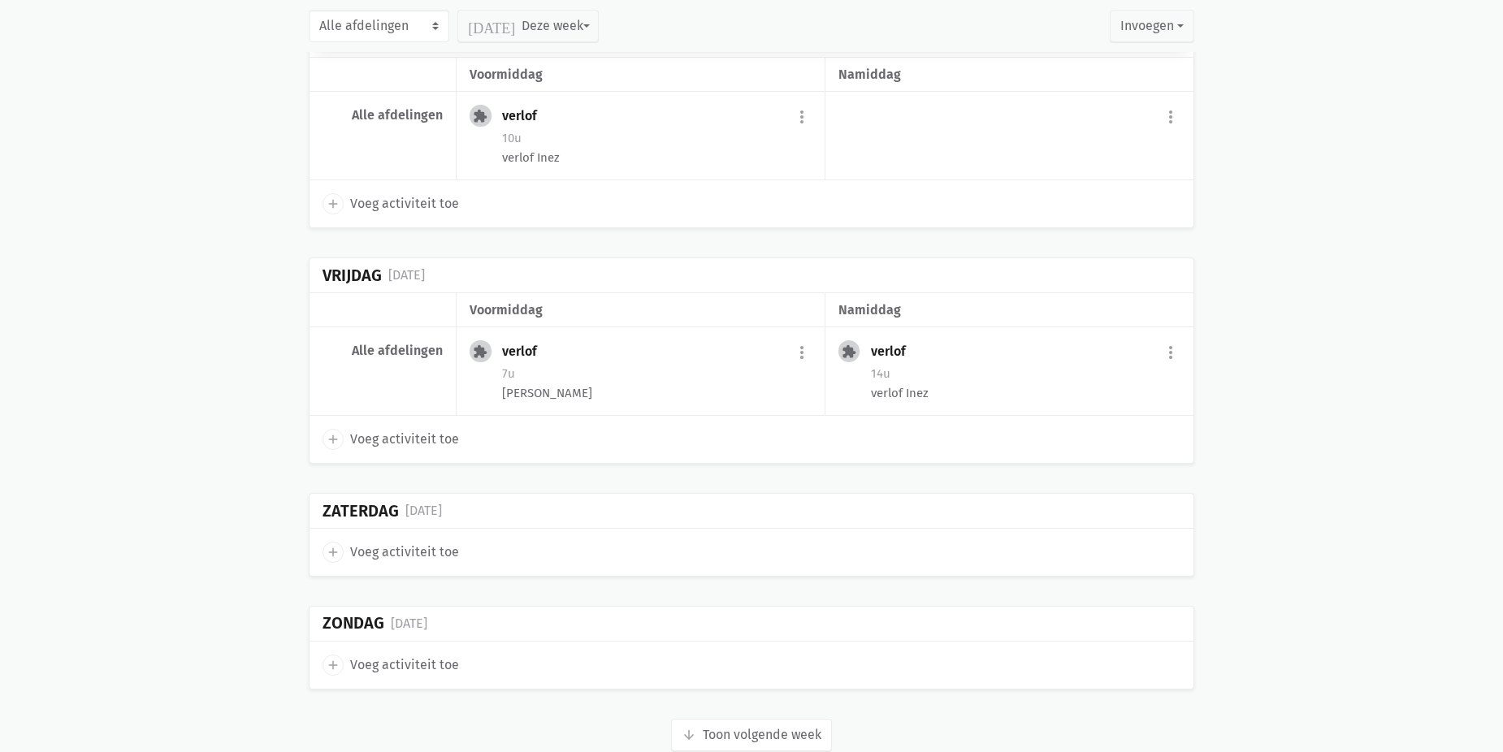
scroll to position [9118, 0]
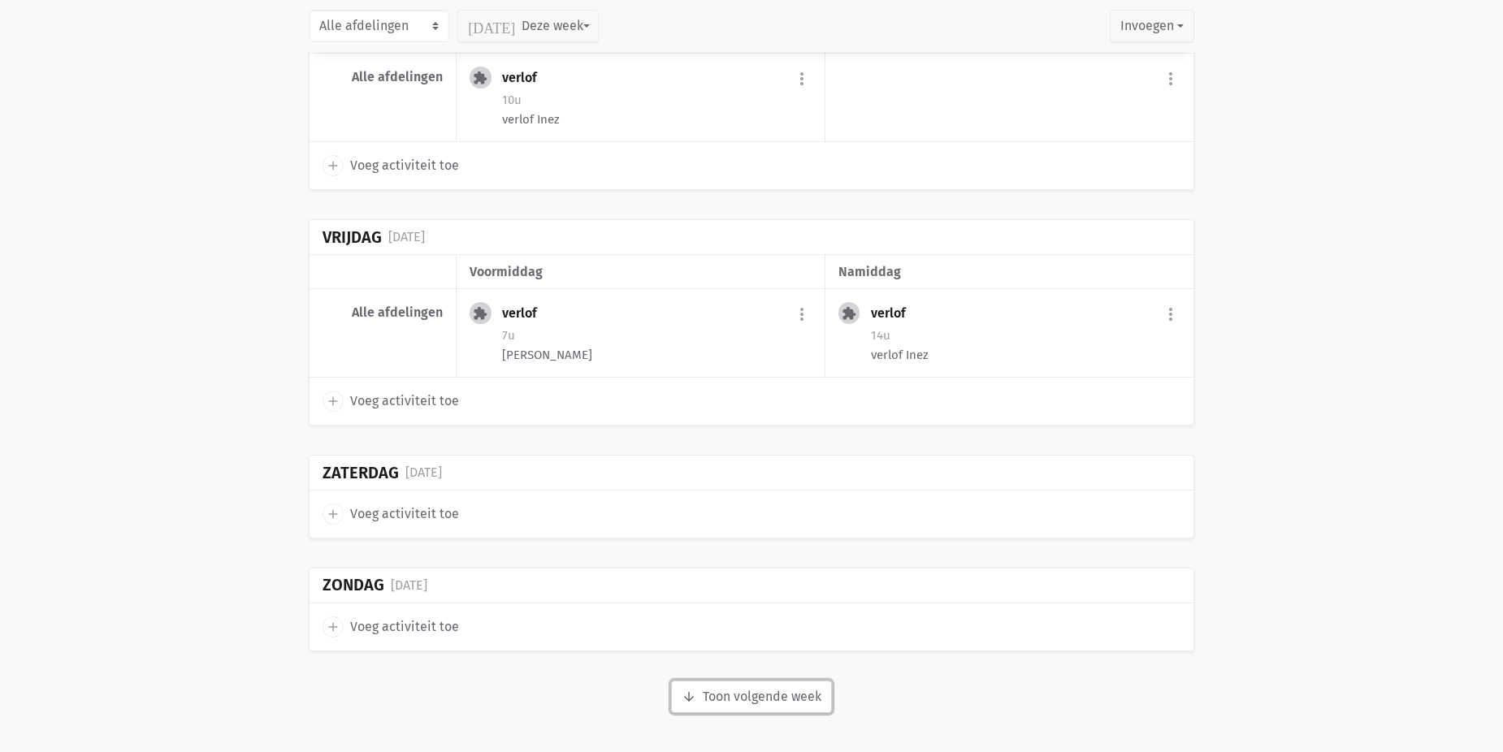
click at [760, 696] on button "arrow_downward Week wordt geladen Toon volgende week" at bounding box center [751, 697] width 161 height 33
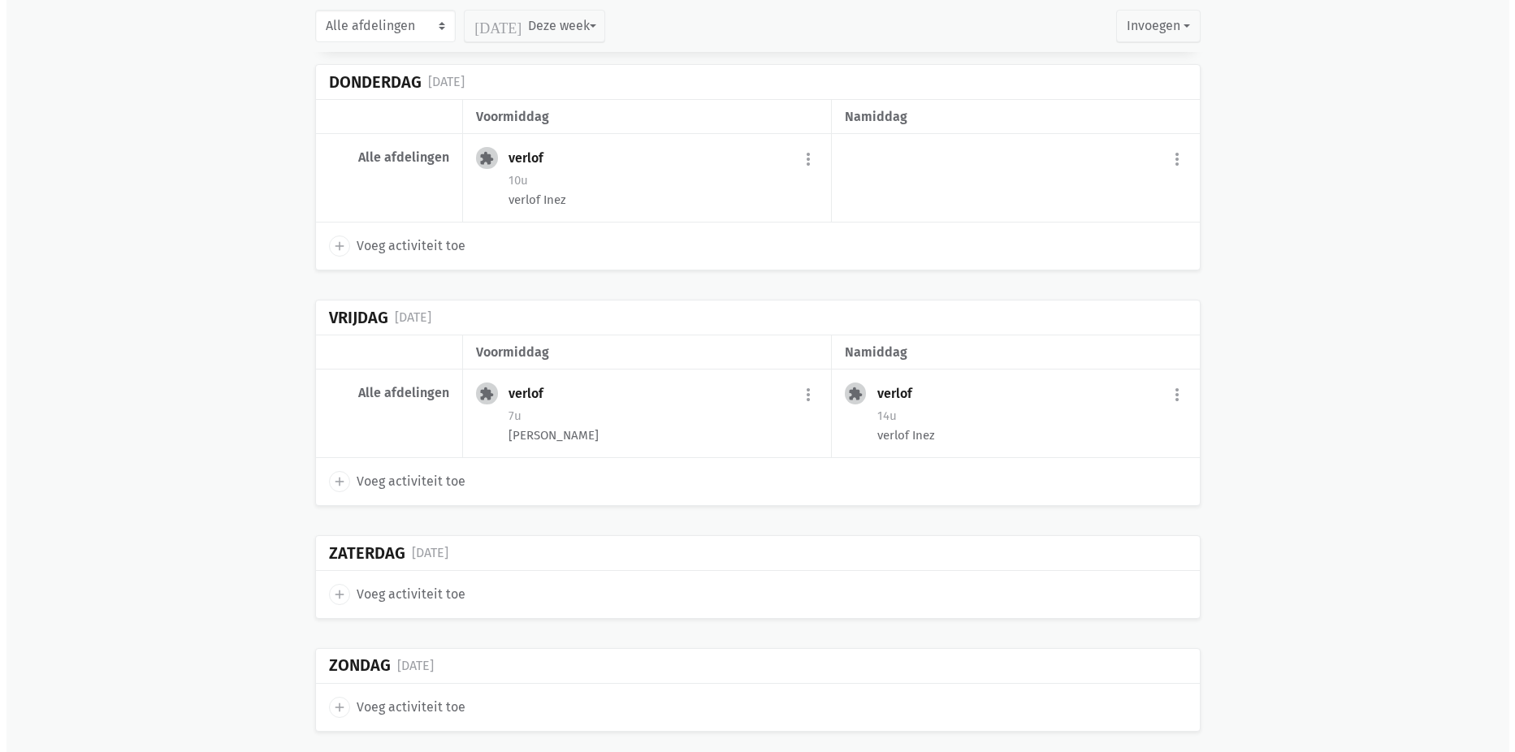
scroll to position [8793, 0]
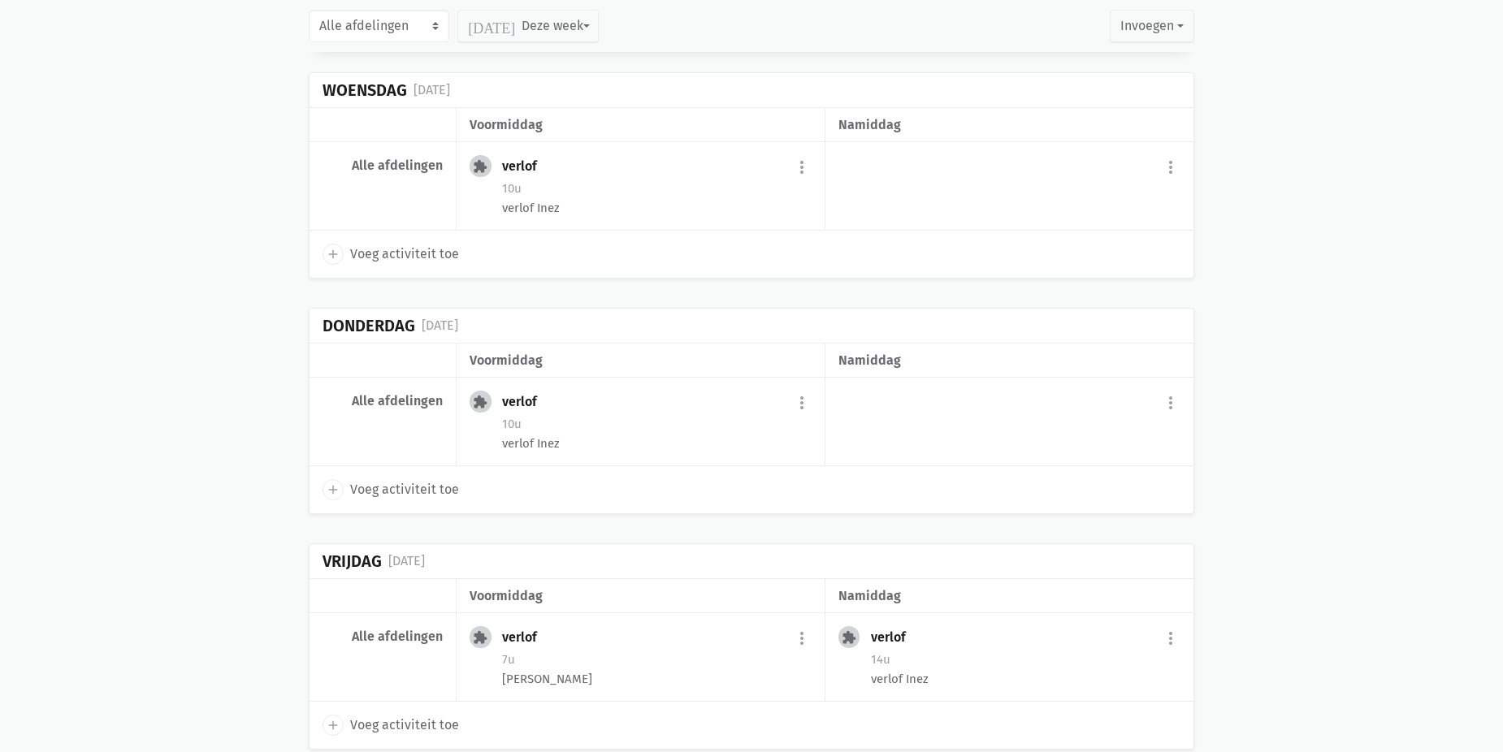
click at [370, 491] on span "Voeg activiteit toe" at bounding box center [404, 489] width 109 height 21
type input "[DATE]"
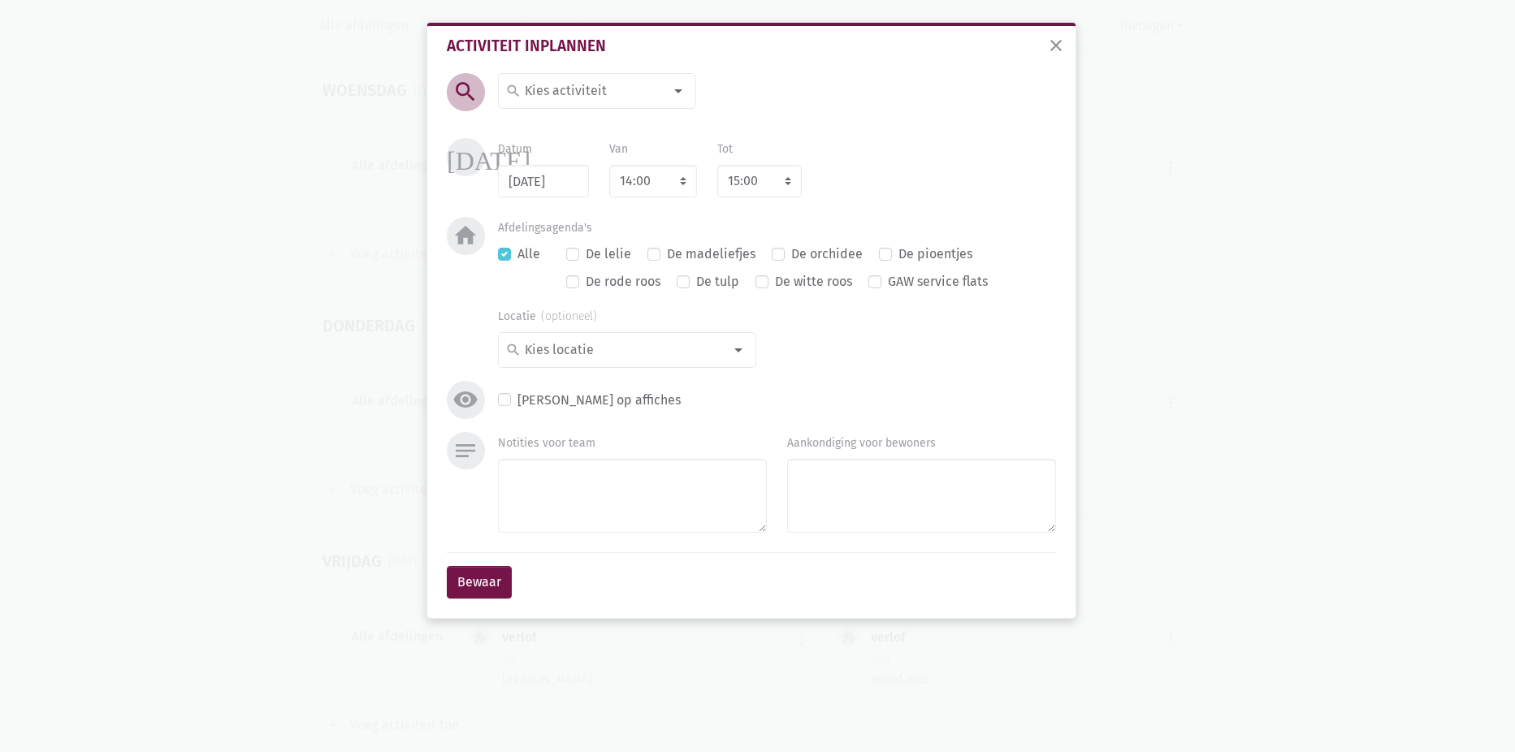
click at [673, 93] on div at bounding box center [678, 91] width 33 height 33
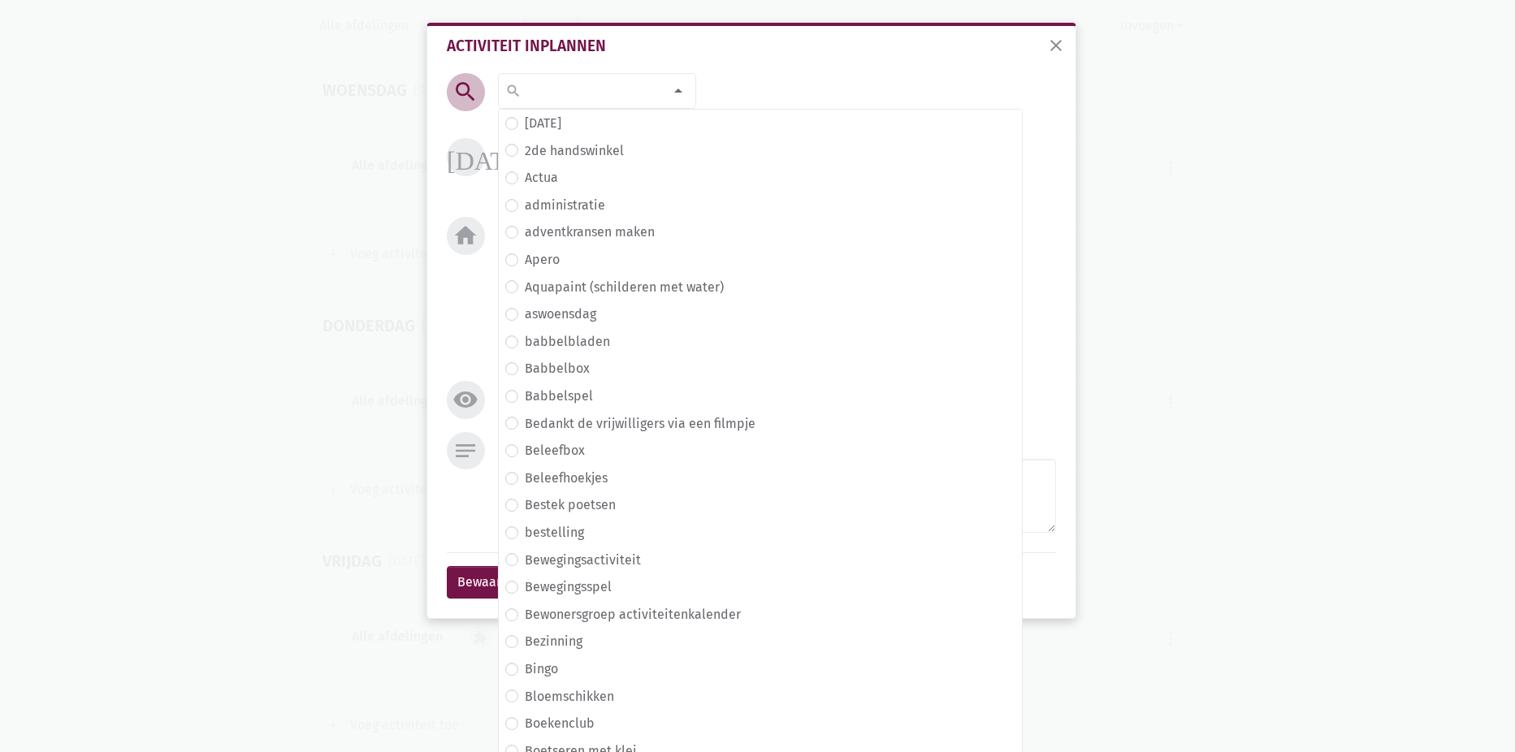
drag, startPoint x: 1428, startPoint y: 395, endPoint x: 1120, endPoint y: 55, distance: 458.5
click at [1426, 392] on div "close Activiteit inplannen search search [DATE] 2de handswinkel [GEOGRAPHIC_DAT…" at bounding box center [757, 376] width 1515 height 752
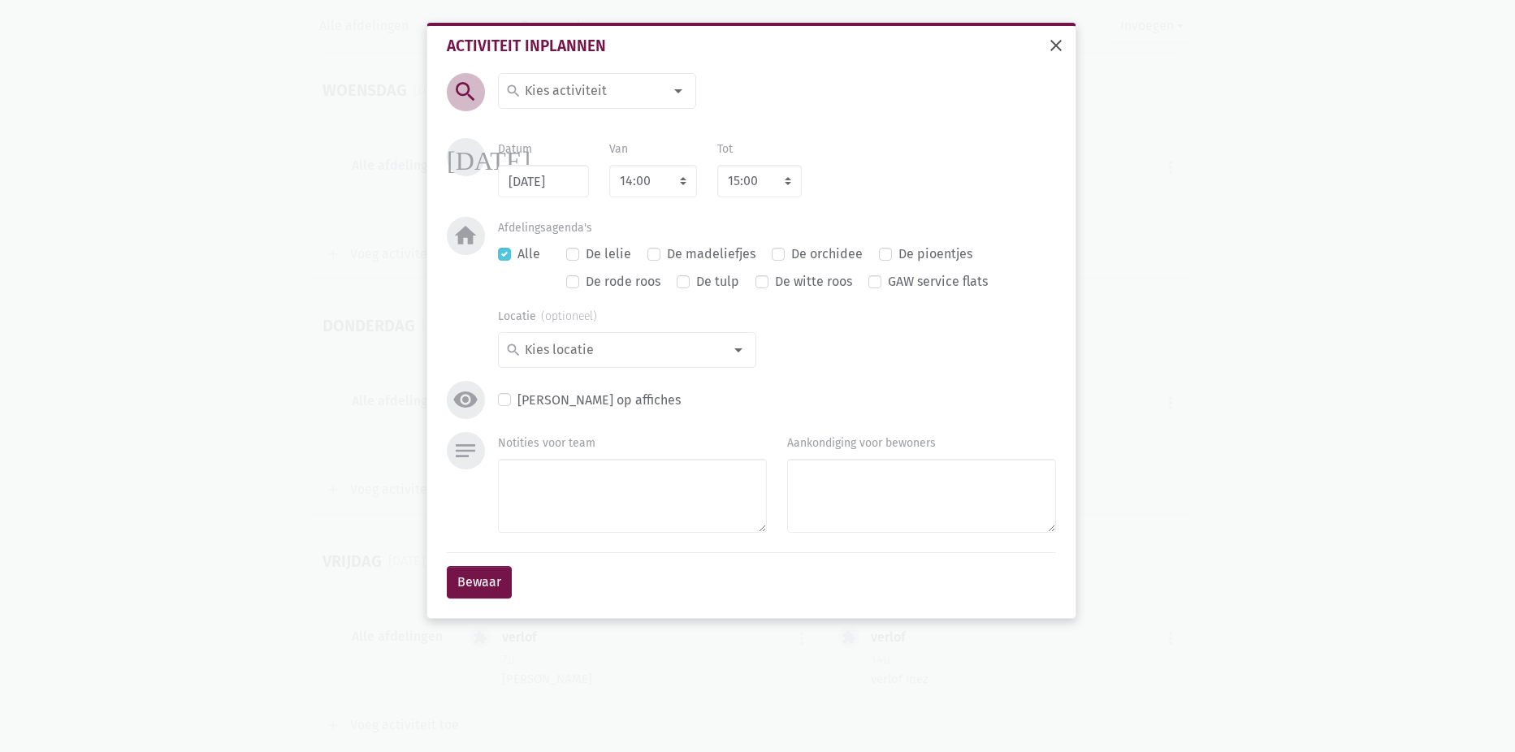
click at [1065, 42] on span "close" at bounding box center [1057, 46] width 20 height 20
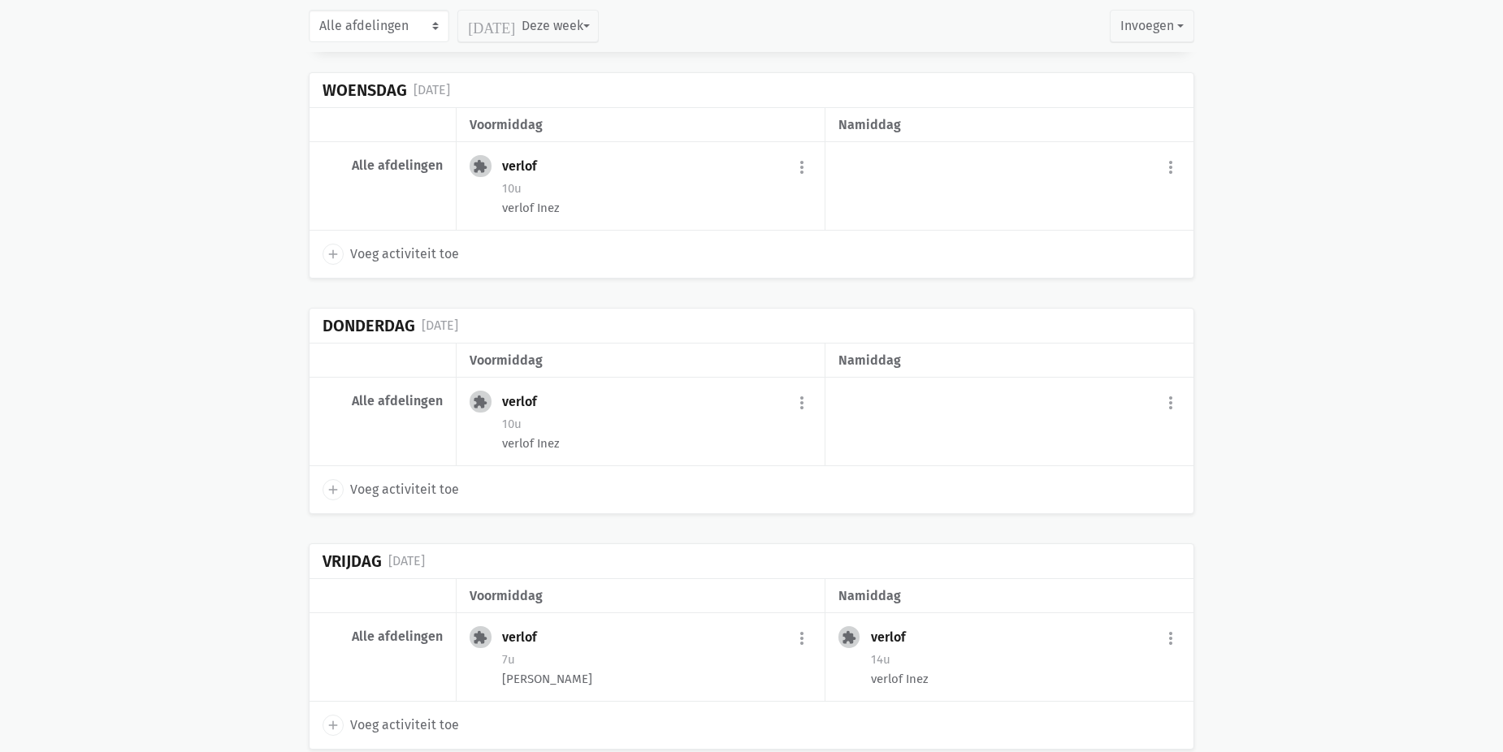
click at [408, 490] on span "Voeg activiteit toe" at bounding box center [404, 489] width 109 height 21
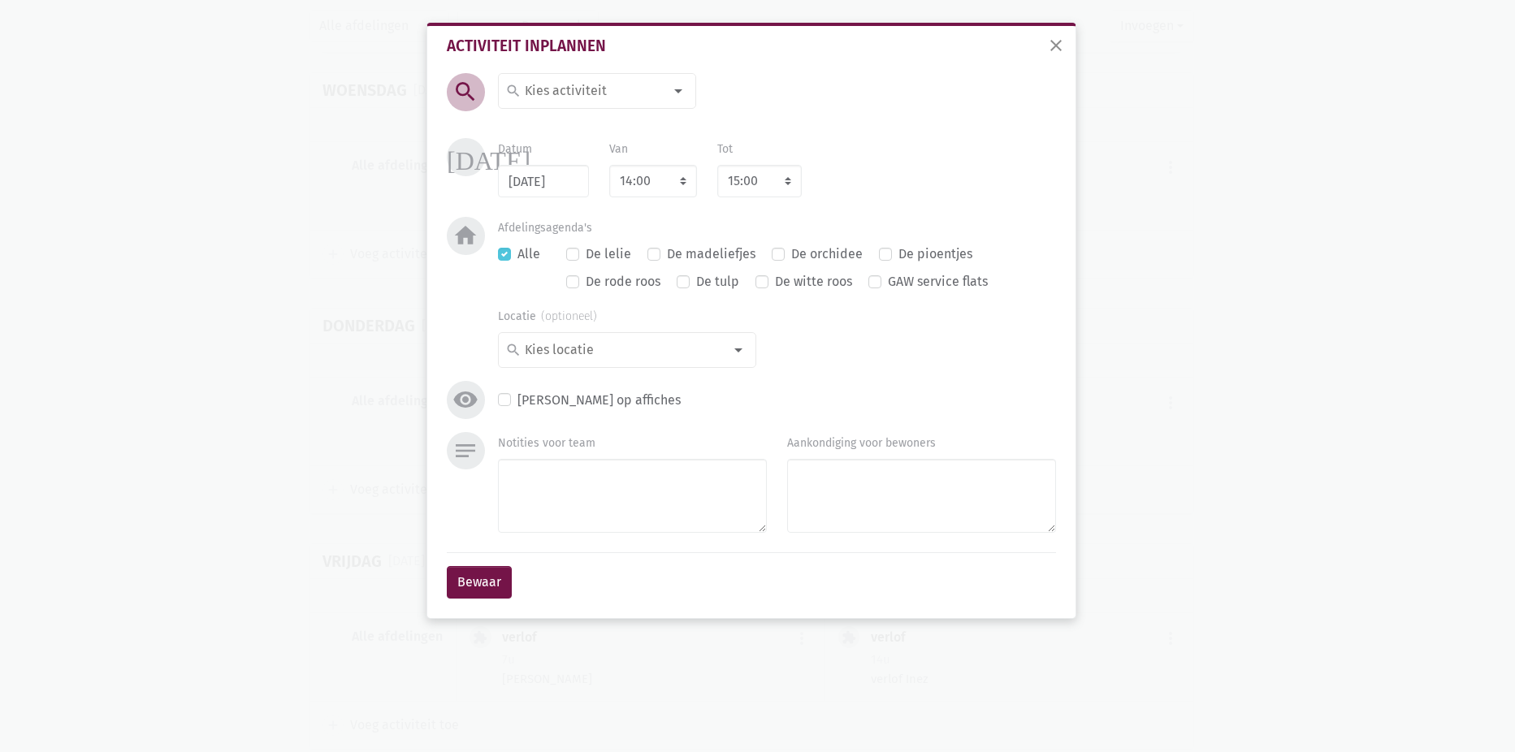
click at [683, 92] on div at bounding box center [678, 91] width 33 height 33
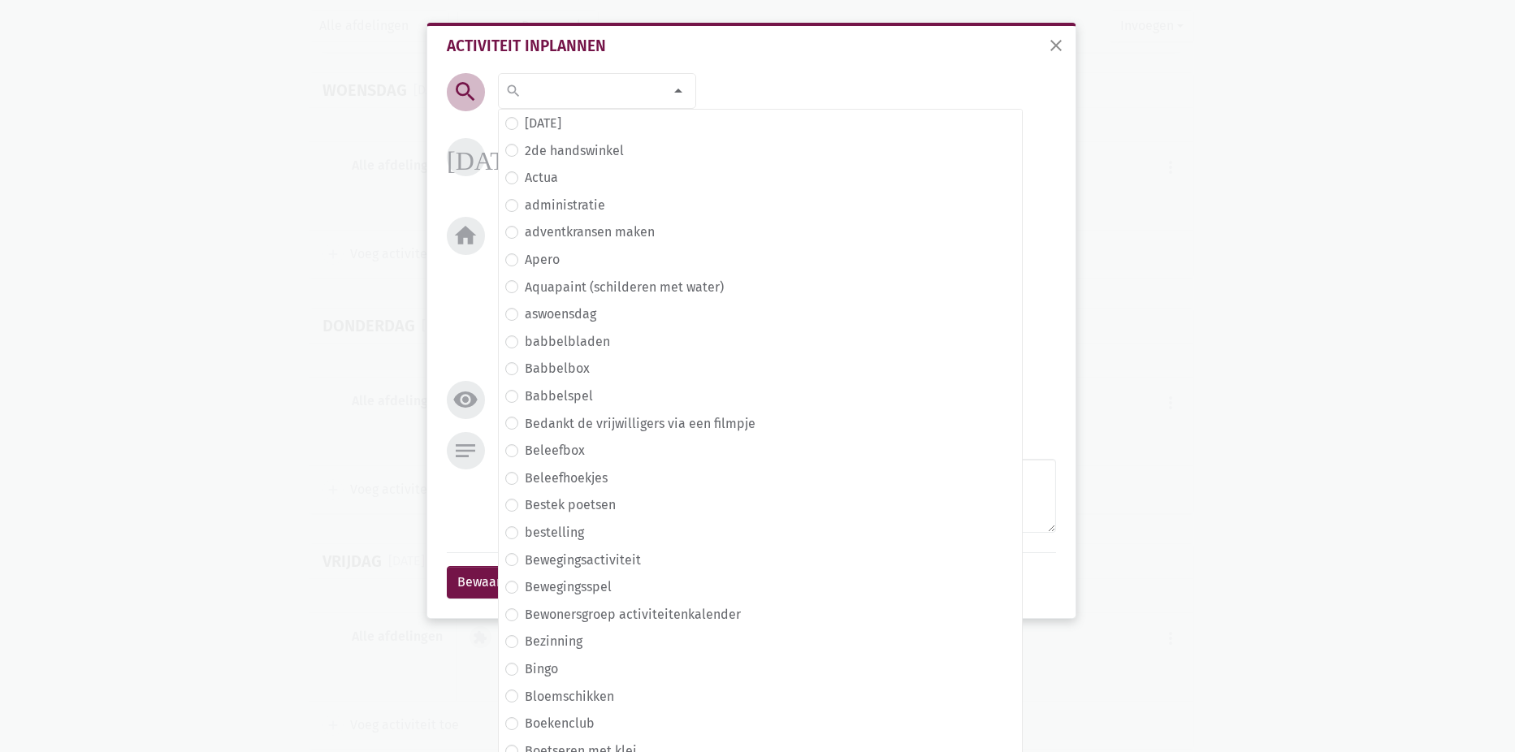
type input "q"
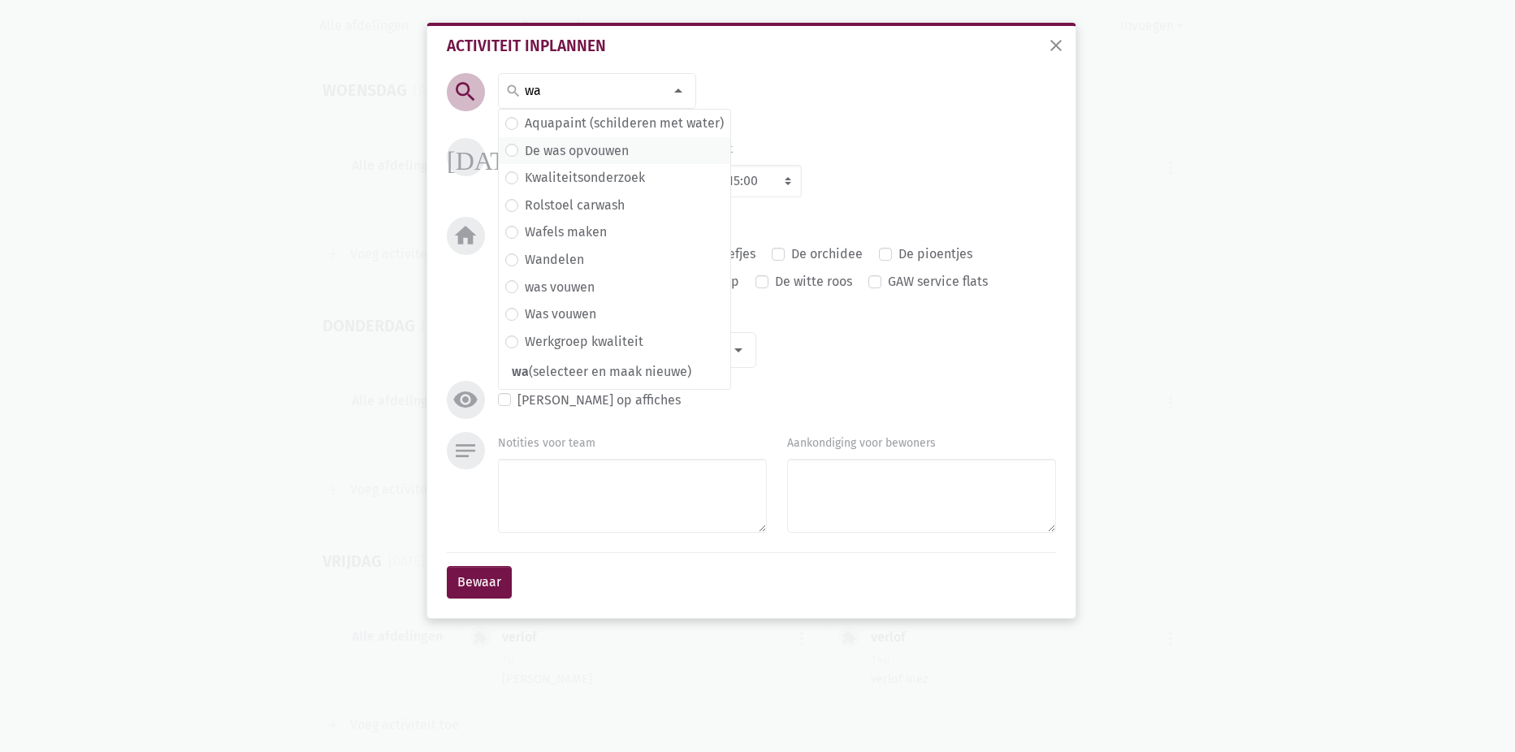
type input "wa"
click at [525, 150] on label "De was opvouwen" at bounding box center [577, 151] width 104 height 21
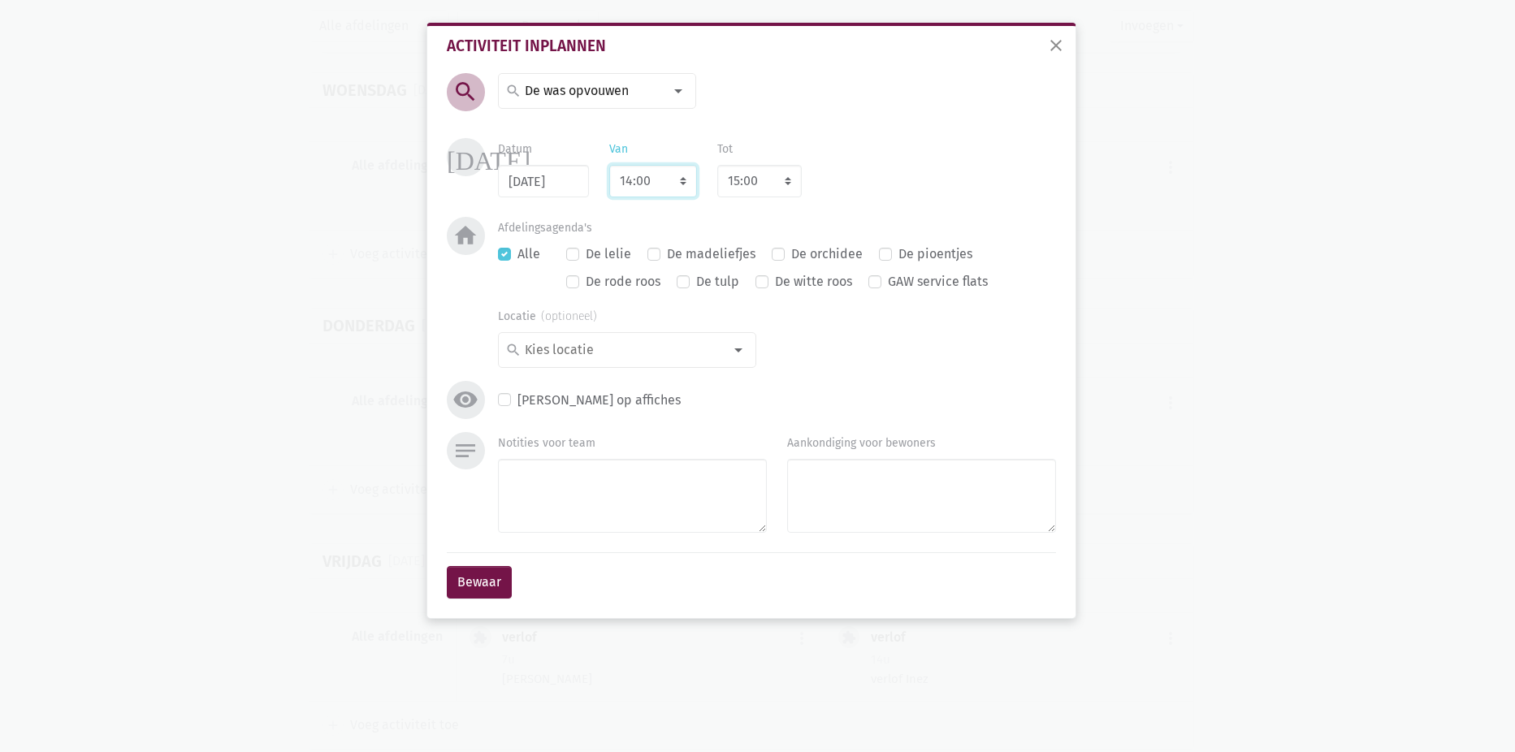
click at [678, 184] on select "7:00 7:15 7:30 7:45 8:00 8:15 8:30 8:45 9:00 9:15 9:30 9:45 10:00 10:15 10:30 1…" at bounding box center [653, 181] width 88 height 33
select select "10:00"
click at [609, 165] on select "7:00 7:15 7:30 7:45 8:00 8:15 8:30 8:45 9:00 9:15 9:30 9:45 10:00 10:15 10:30 1…" at bounding box center [653, 181] width 88 height 33
select select "11:00"
click at [667, 254] on label "De madeliefjes" at bounding box center [711, 254] width 89 height 21
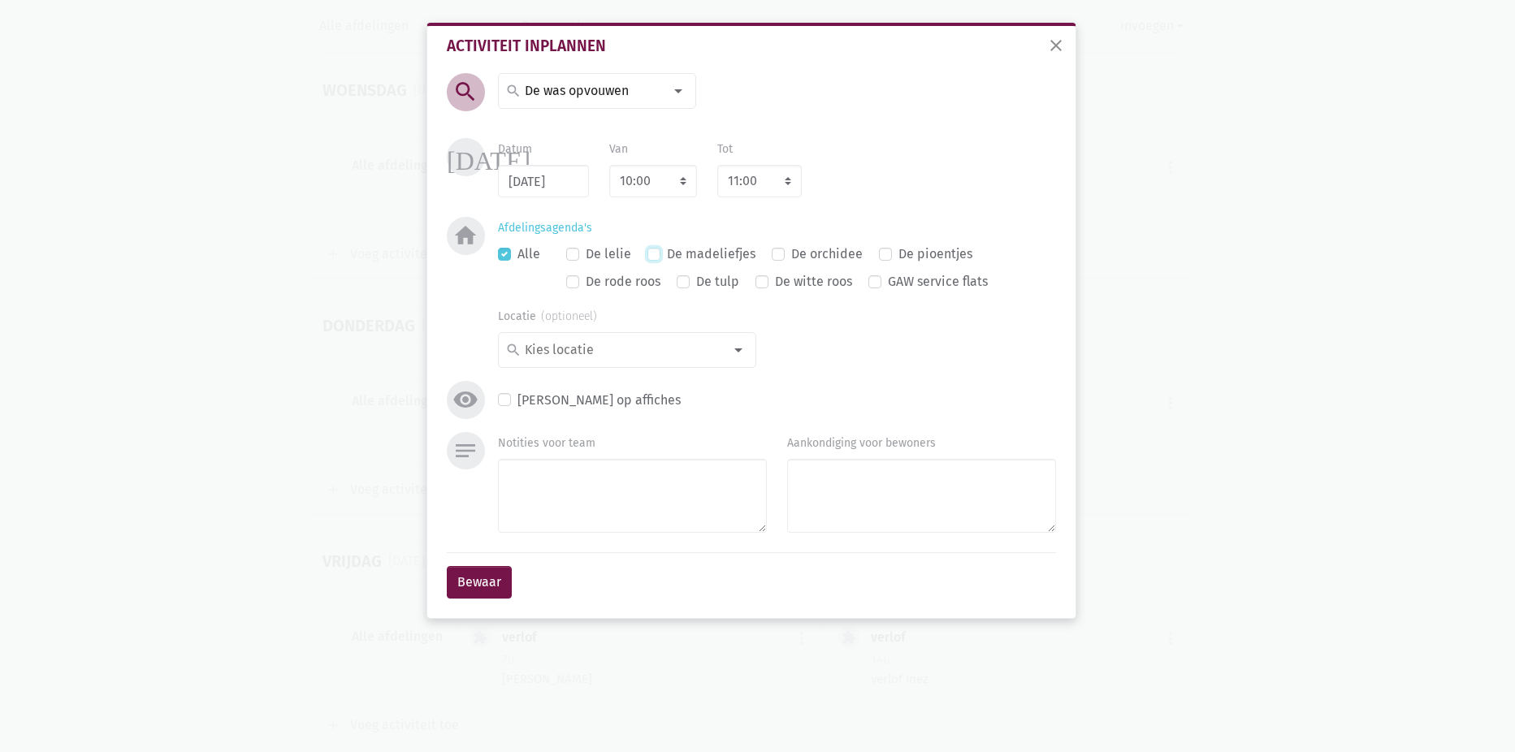
click at [655, 254] on input "De madeliefjes" at bounding box center [654, 252] width 13 height 17
checkbox input "true"
checkbox input "false"
click at [473, 578] on button "Bewaar" at bounding box center [479, 582] width 65 height 33
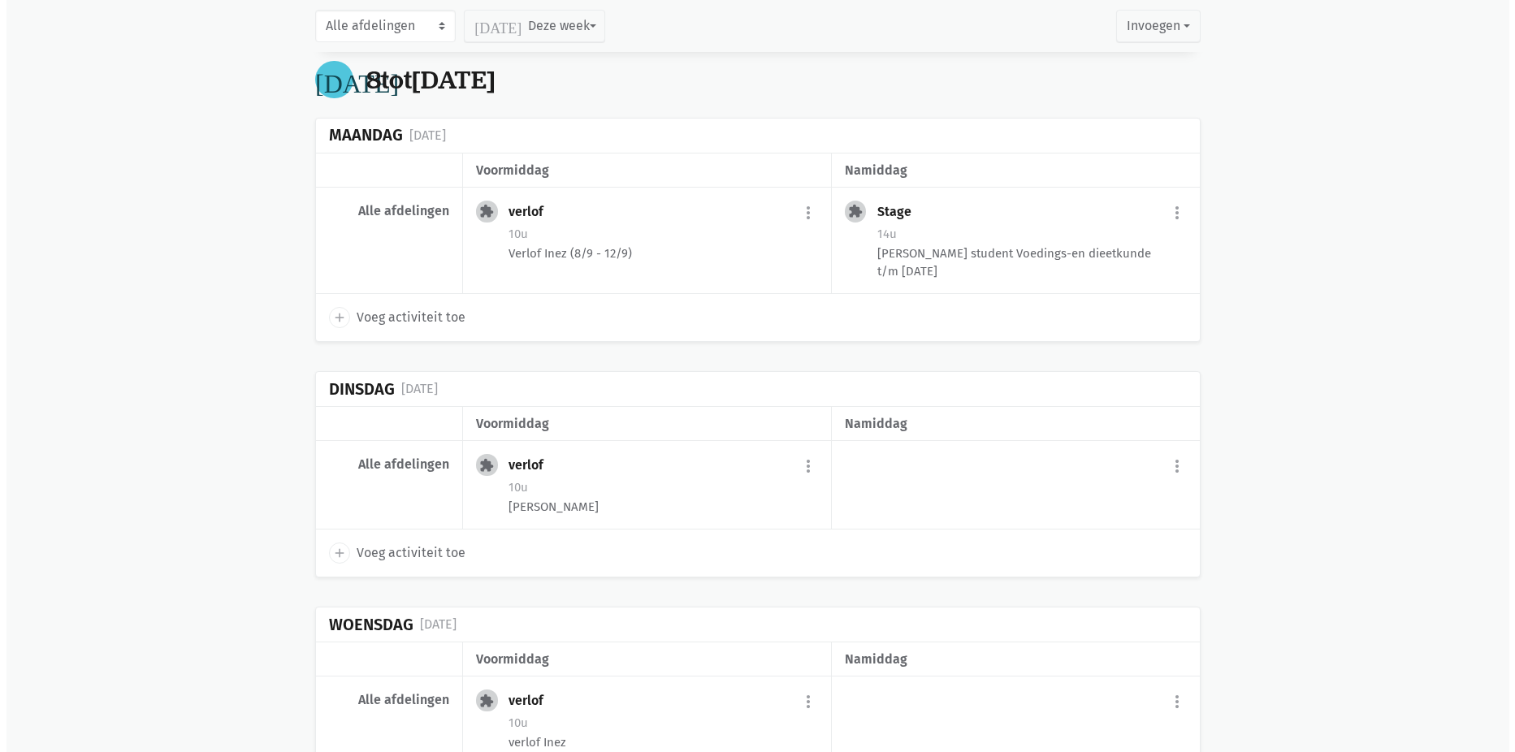
scroll to position [8094, 0]
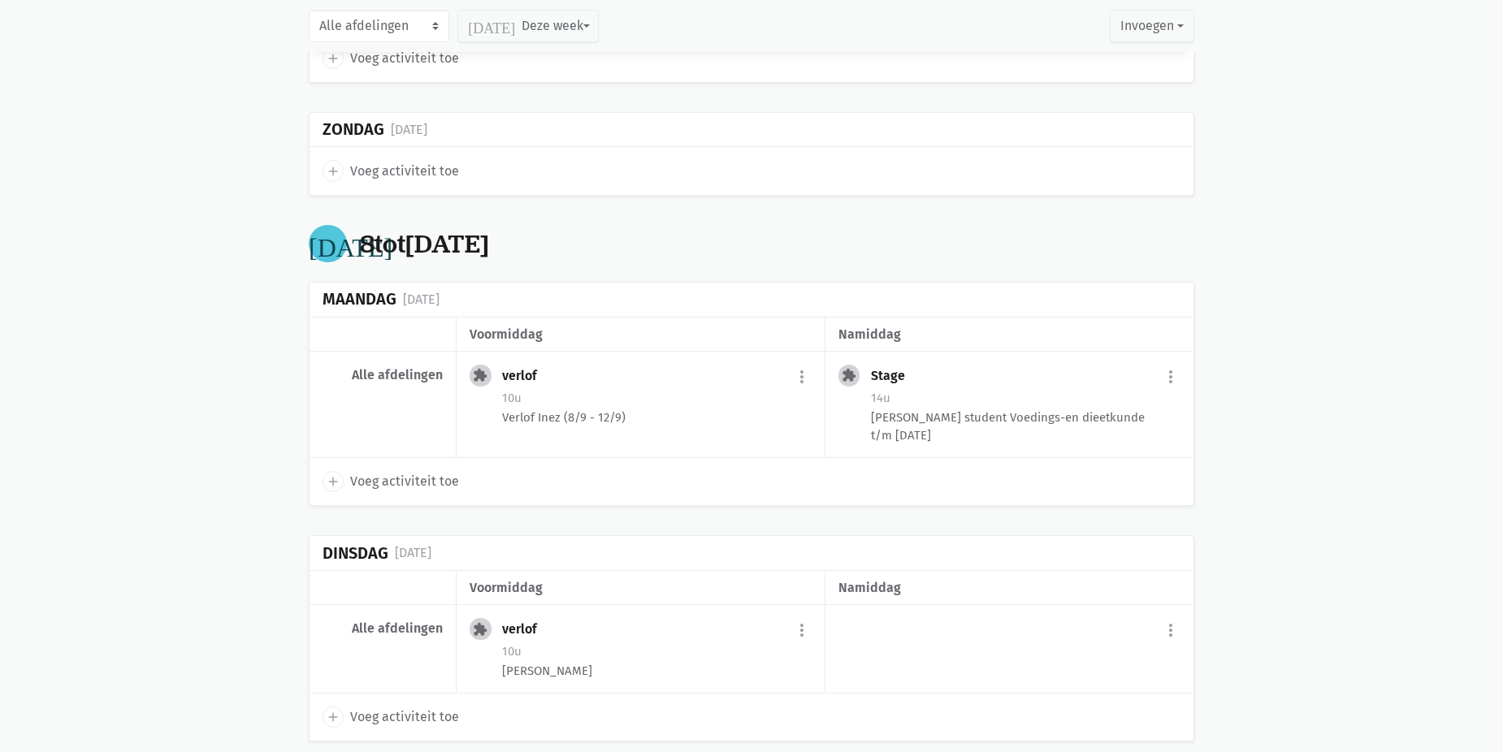
click at [422, 482] on span "Voeg activiteit toe" at bounding box center [404, 481] width 109 height 21
select select "14:00"
select select "15:00"
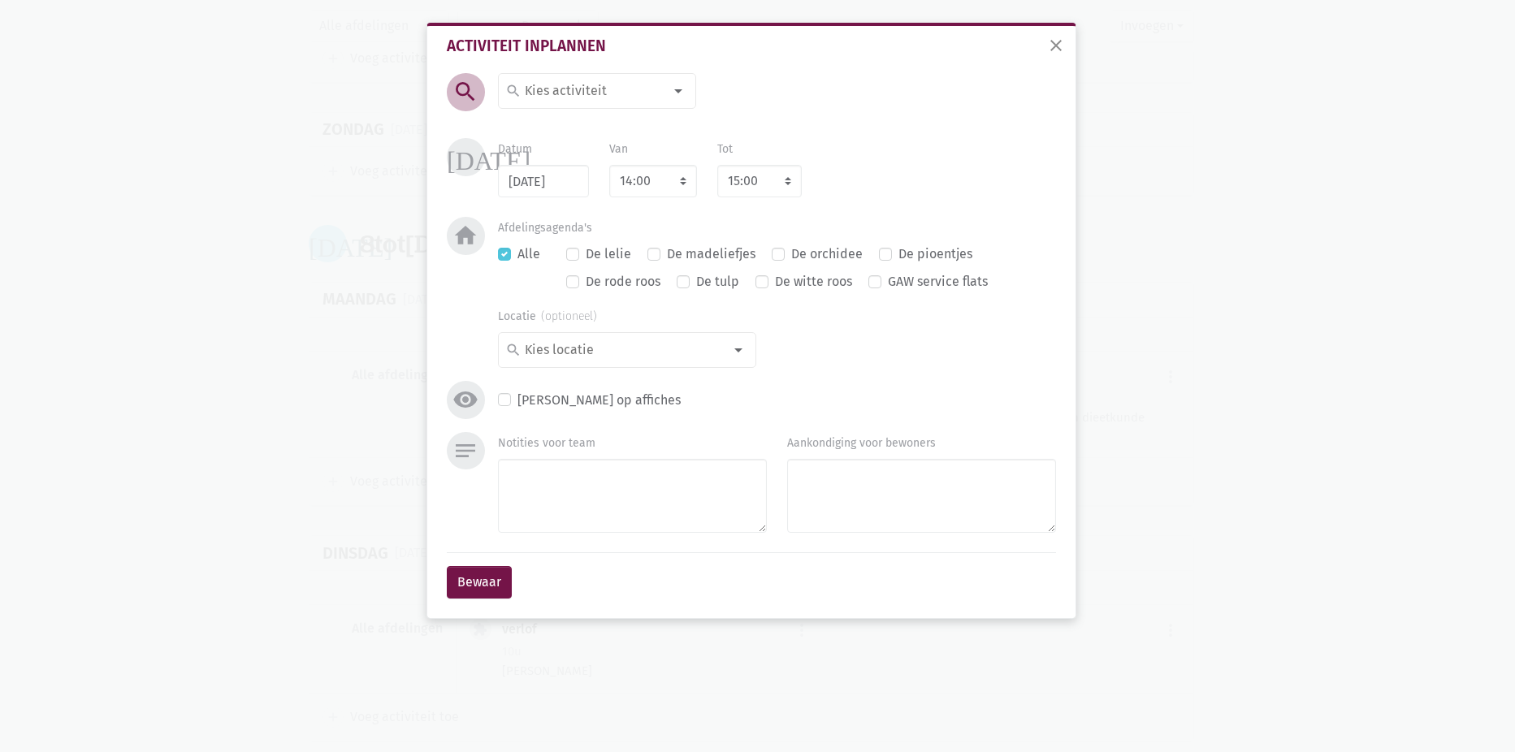
click at [683, 94] on div at bounding box center [678, 91] width 33 height 33
type input "plaa"
click at [525, 128] on label "plaatjes draaien" at bounding box center [573, 123] width 97 height 21
click at [683, 183] on select "7:00 7:15 7:30 7:45 8:00 8:15 8:30 8:45 9:00 9:15 9:30 9:45 10:00 10:15 10:30 1…" at bounding box center [653, 181] width 88 height 33
select select "10:00"
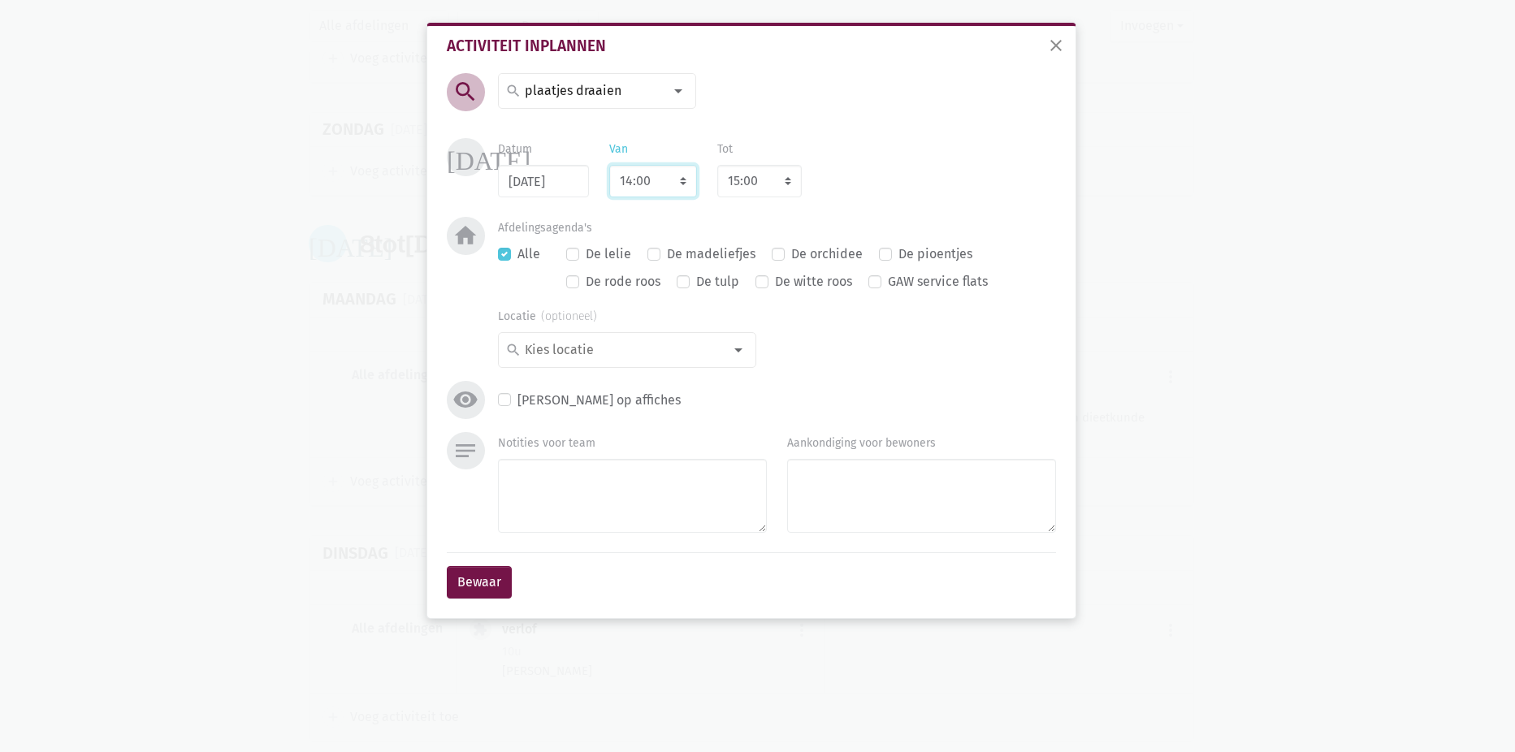
click at [609, 165] on select "7:00 7:15 7:30 7:45 8:00 8:15 8:30 8:45 9:00 9:15 9:30 9:45 10:00 10:15 10:30 1…" at bounding box center [653, 181] width 88 height 33
select select "11:00"
click at [660, 256] on div "De madeliefjes" at bounding box center [702, 254] width 108 height 21
click at [667, 249] on label "De madeliefjes" at bounding box center [711, 254] width 89 height 21
click at [653, 249] on input "De madeliefjes" at bounding box center [654, 252] width 13 height 17
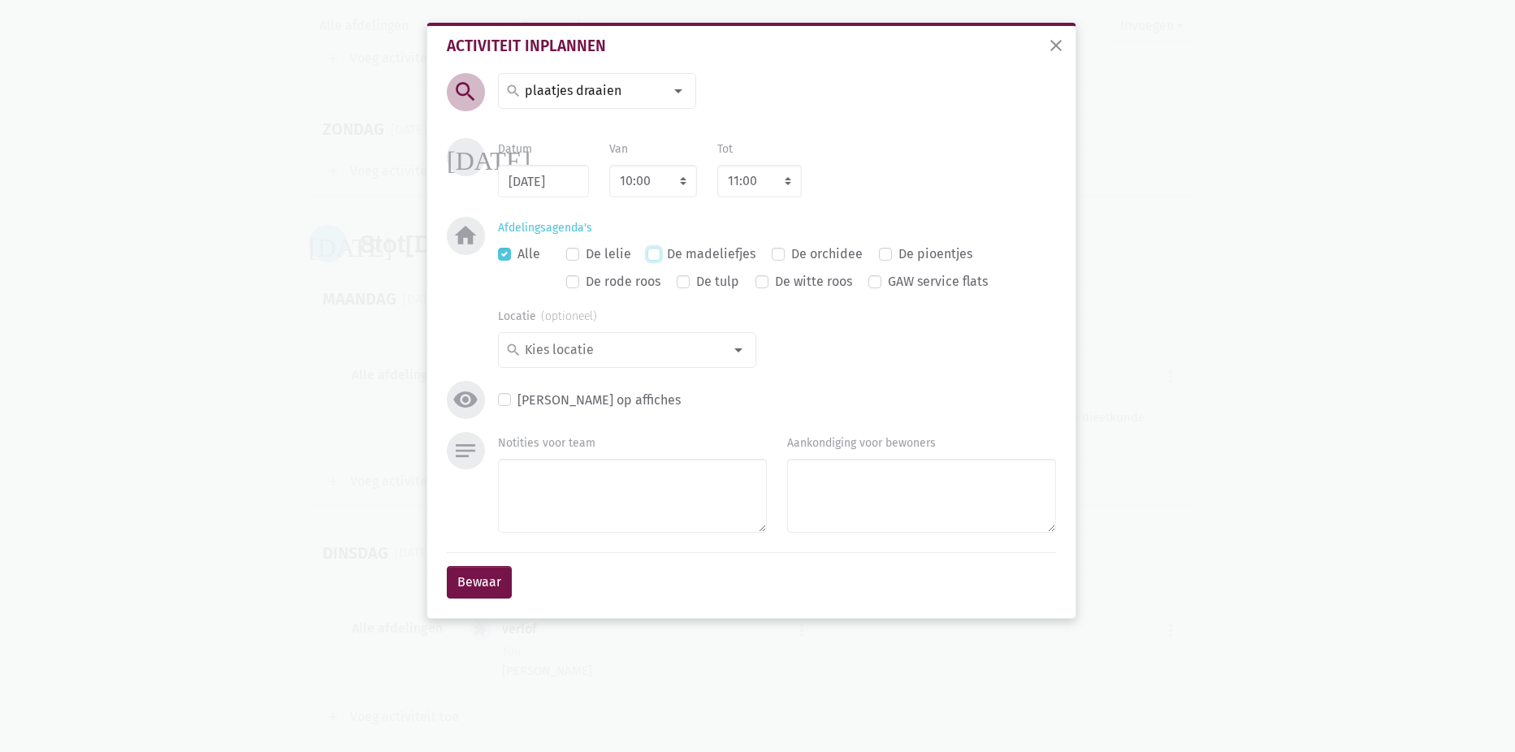
checkbox input "true"
checkbox input "false"
click at [489, 580] on button "Bewaar" at bounding box center [479, 582] width 65 height 33
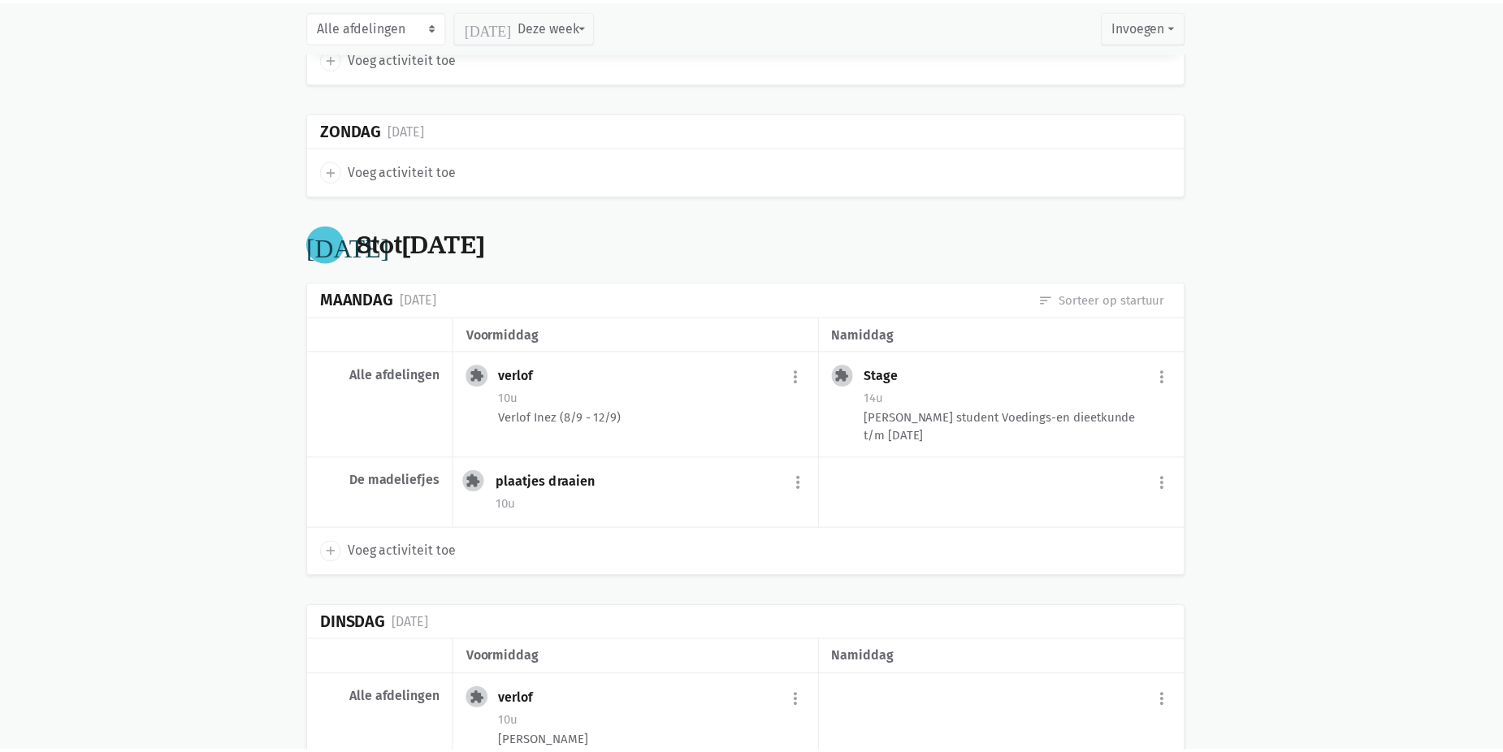
scroll to position [8109, 0]
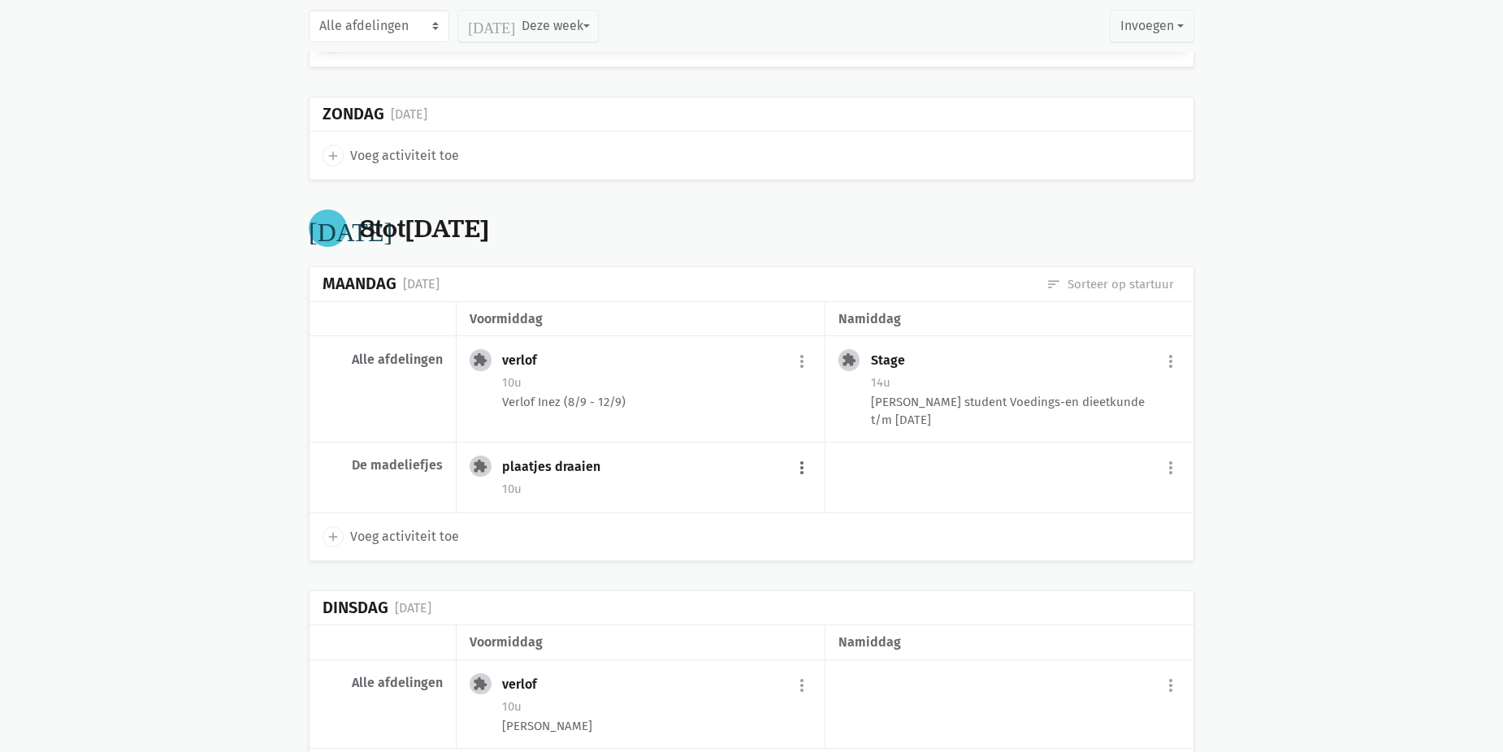
click at [798, 466] on button "more_vert" at bounding box center [802, 468] width 20 height 31
click at [761, 502] on link "edit Bewerk" at bounding box center [748, 503] width 167 height 28
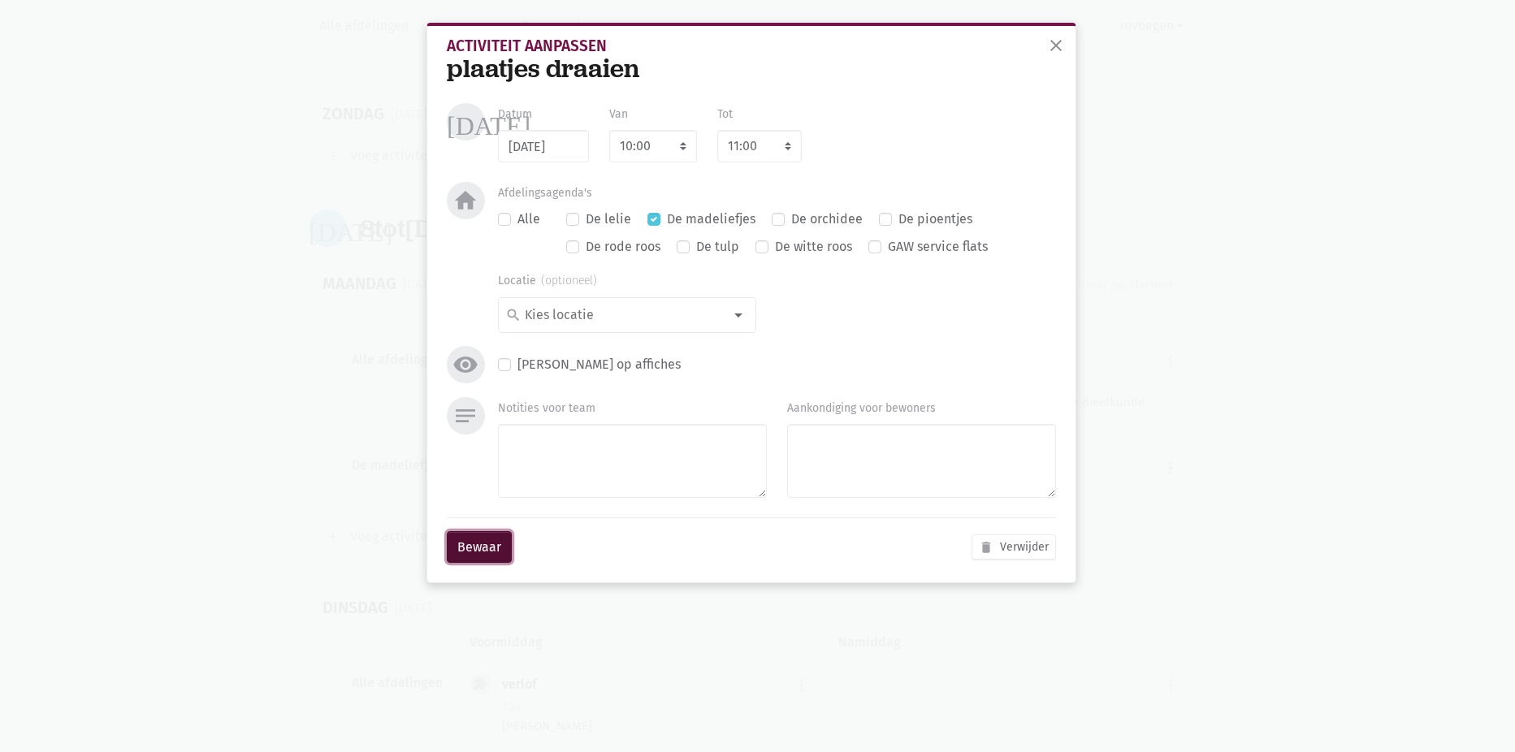
click at [486, 548] on button "Bewaar" at bounding box center [479, 547] width 65 height 33
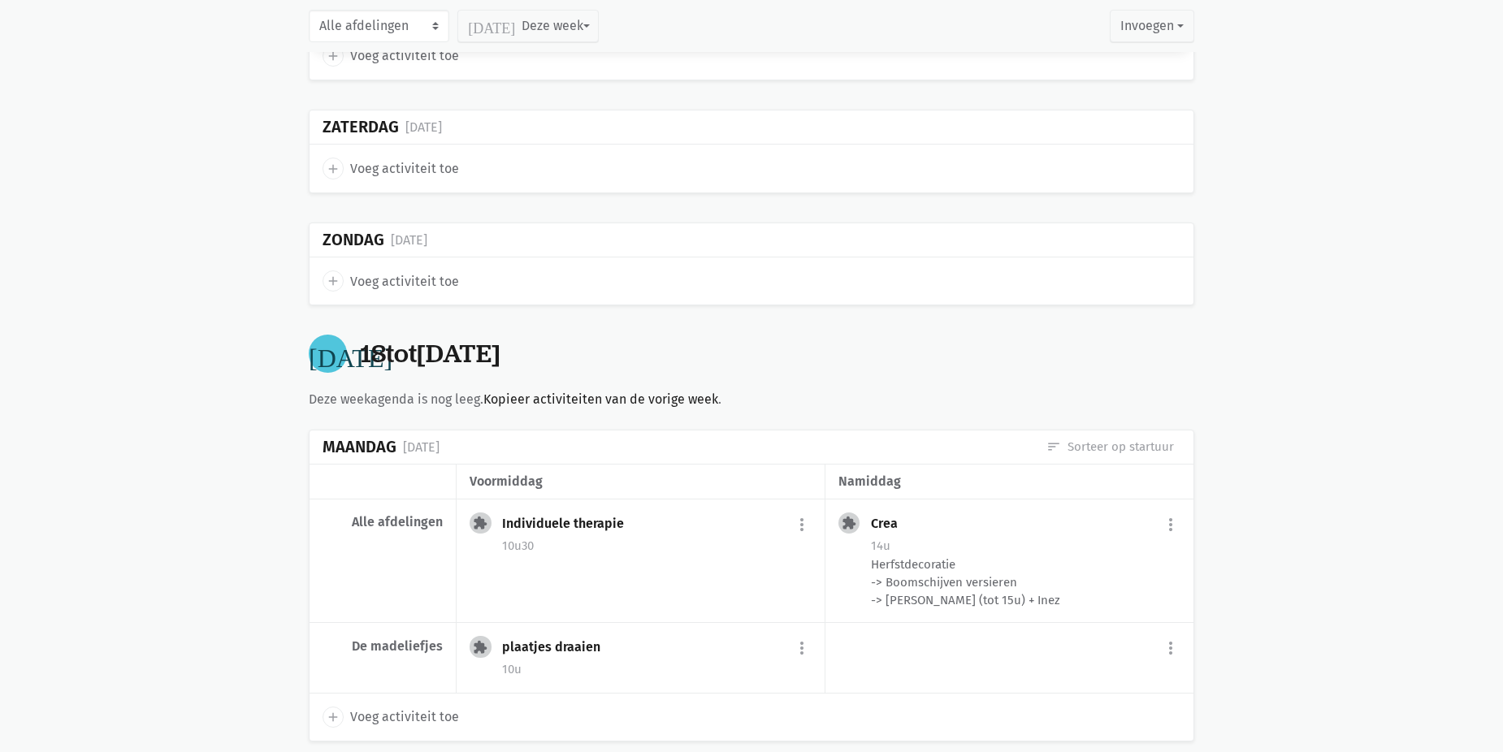
scroll to position [2472, 0]
